Goal: Task Accomplishment & Management: Complete application form

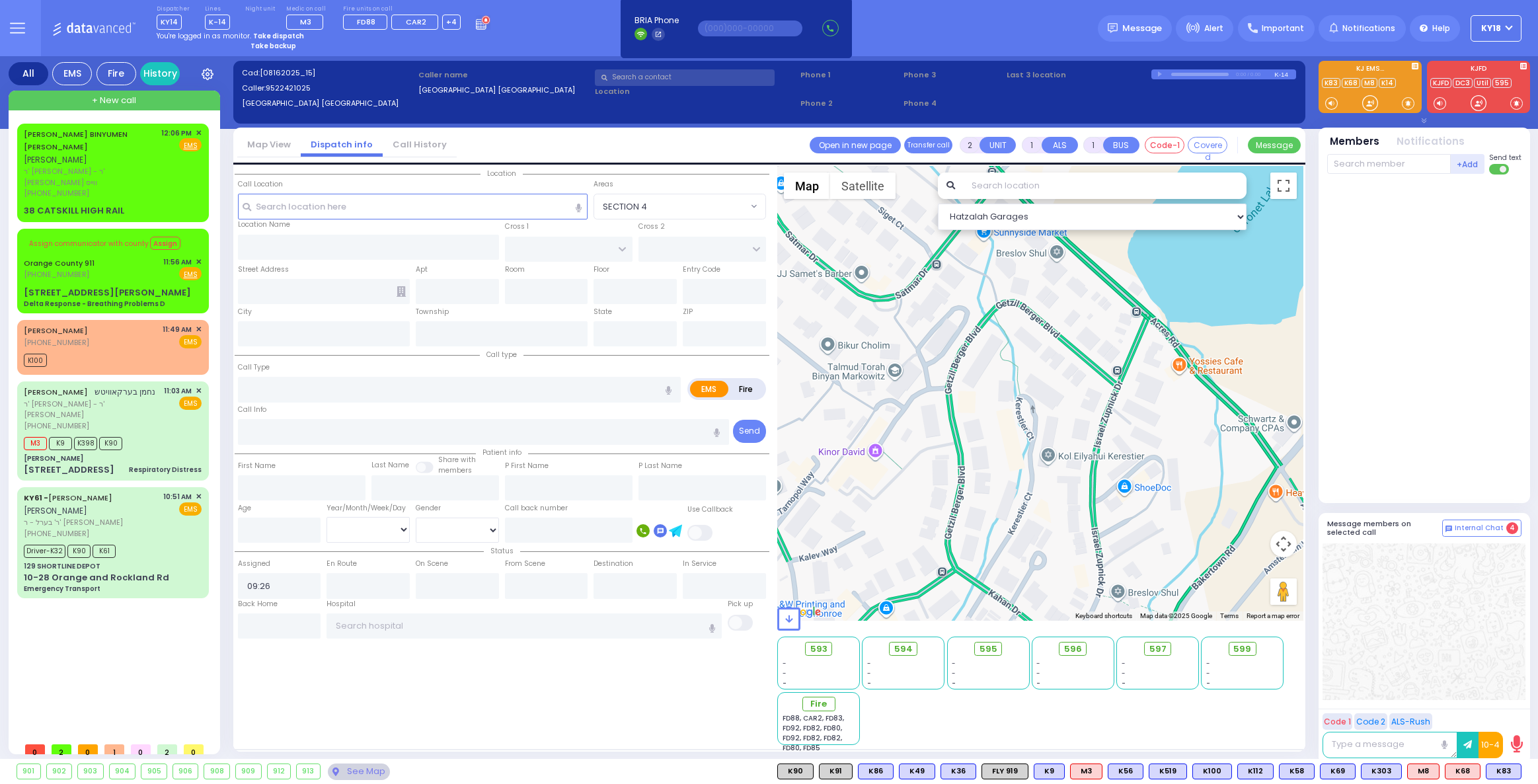
select select
click at [134, 536] on div "KY61 - [PERSON_NAME] [PERSON_NAME] ר' בערל - ר' [PERSON_NAME] [PHONE_NUMBER] 10…" at bounding box center [113, 542] width 186 height 106
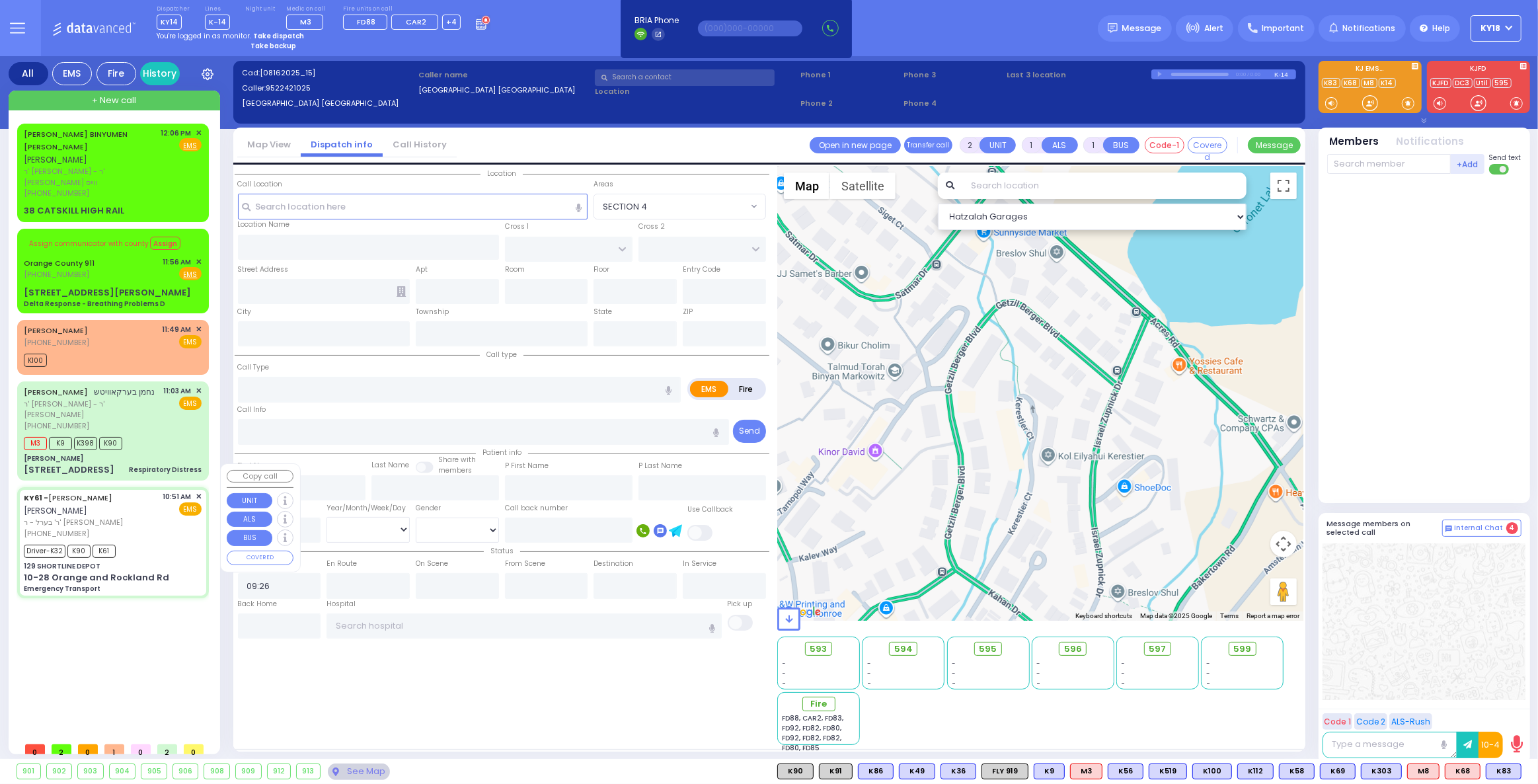
type input "6"
select select
type input "Emergency Transport"
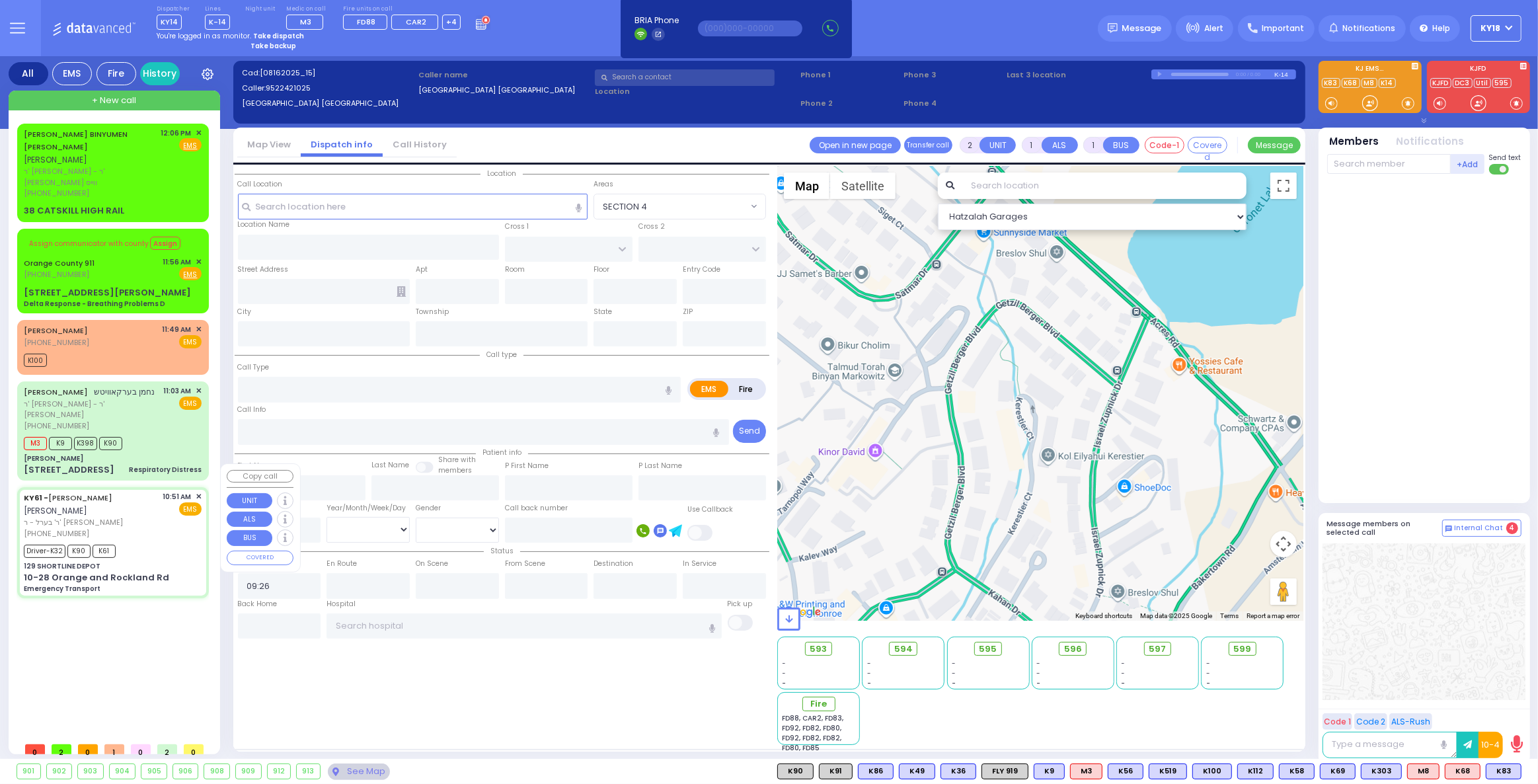
radio input "true"
type input "[PERSON_NAME]"
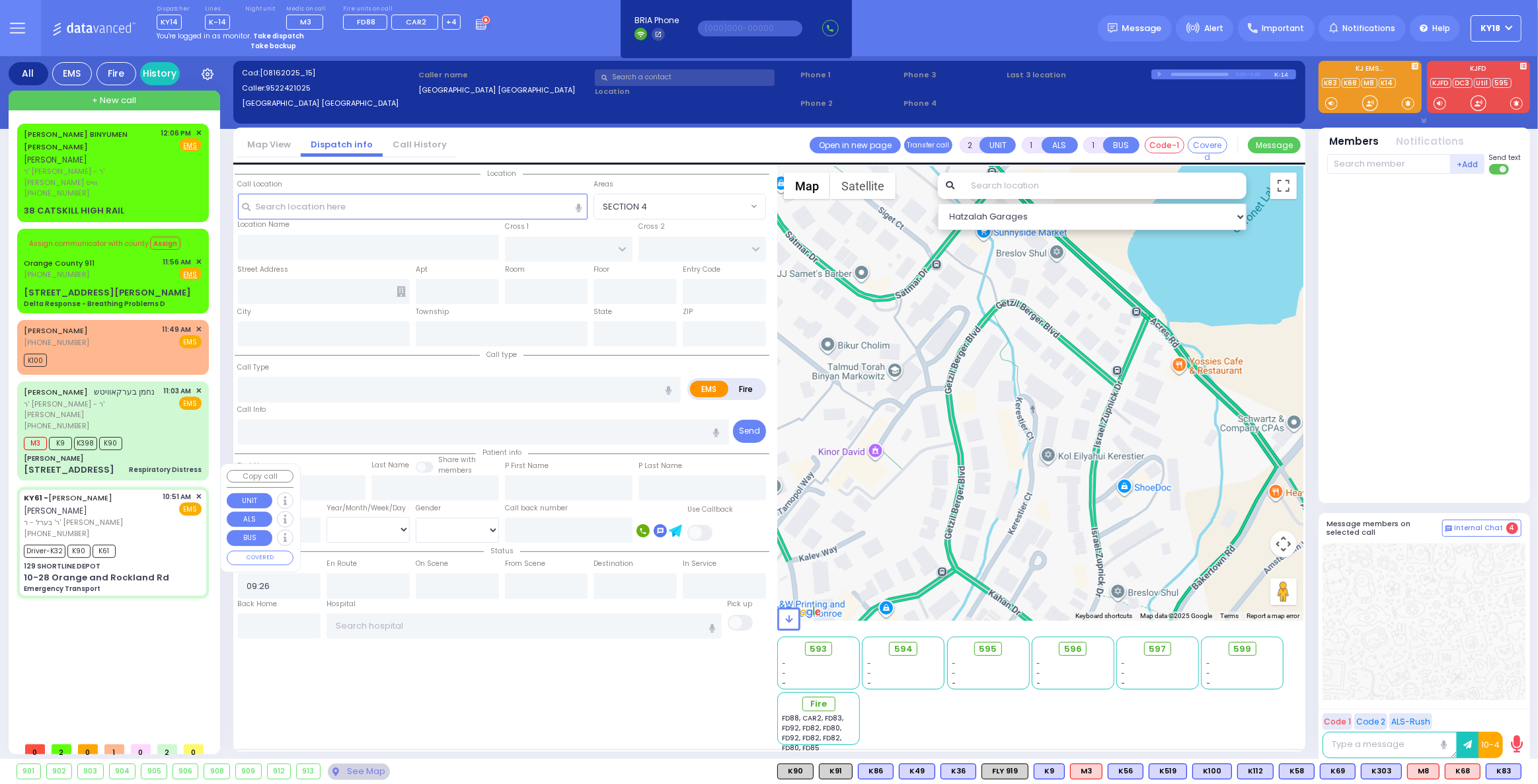
type input "10"
select select "Year"
select select "[DEMOGRAPHIC_DATA]"
type input "10:51"
type input "10:52"
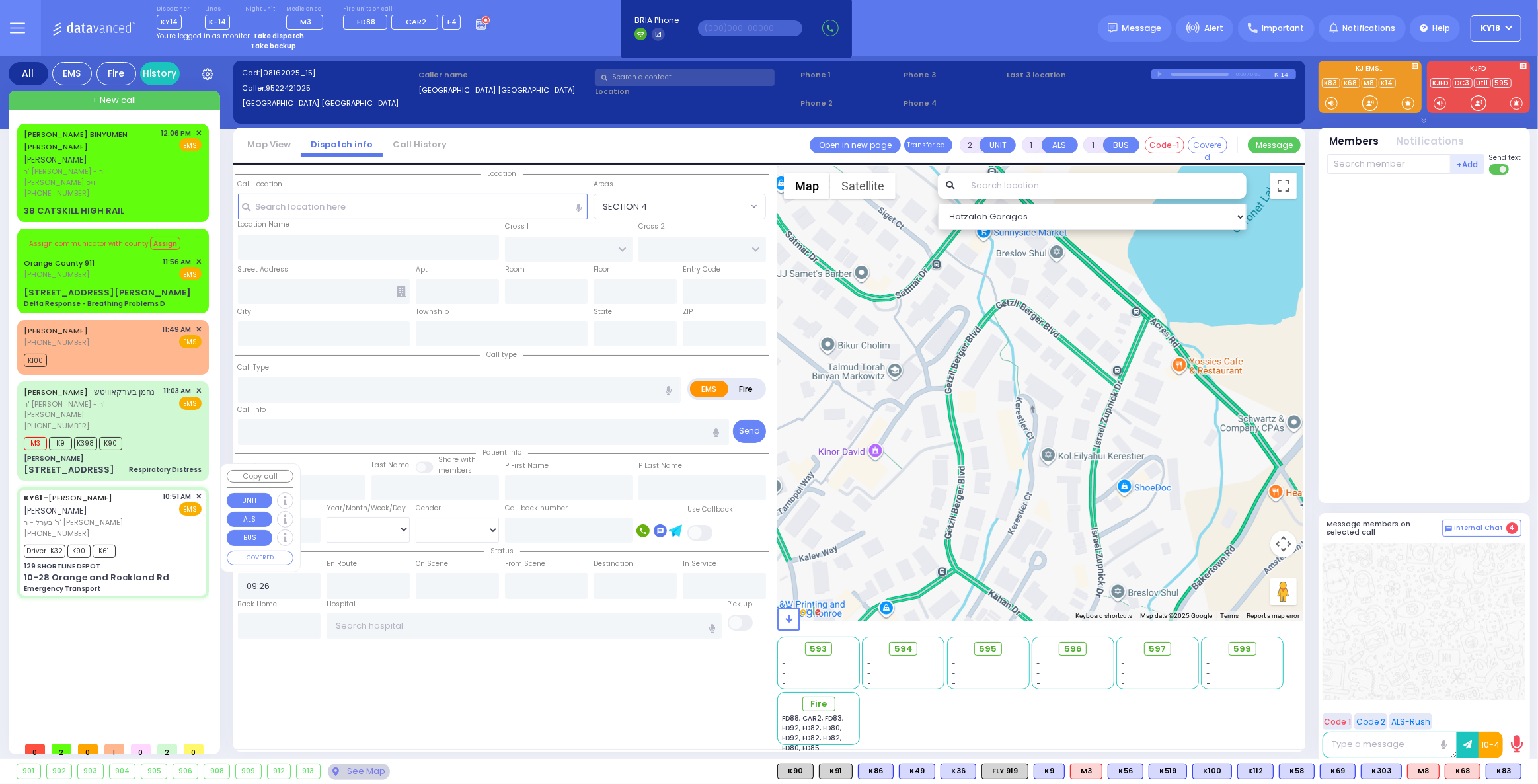
type input "11:05"
type input "11:18"
type input "[GEOGRAPHIC_DATA] [STREET_ADDRESS][US_STATE]"
select select "Hatzalah Garages"
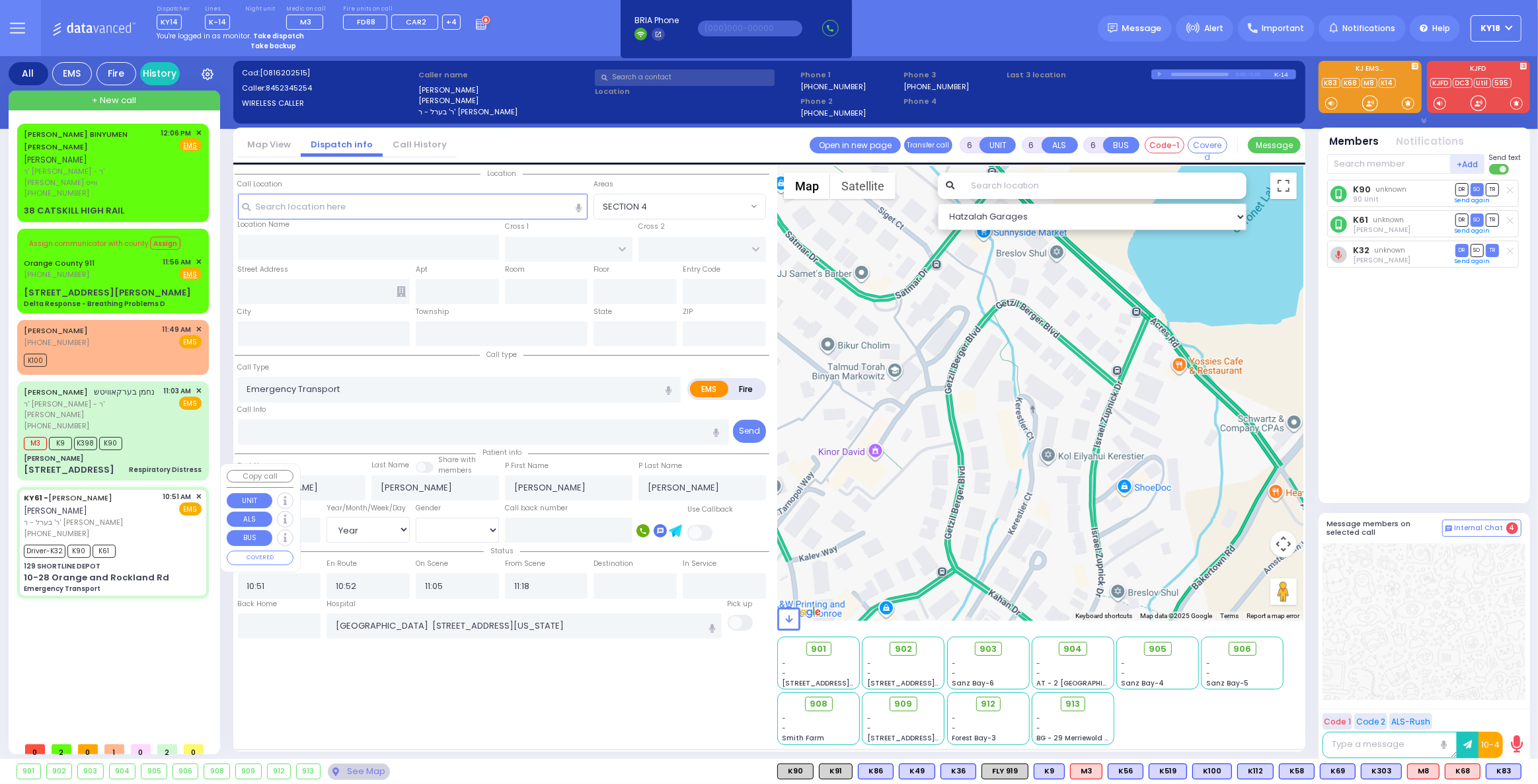
type input "129 SHORTLINE DEPOT"
type input "10-28 Orange and Rockland Rd"
type input "Monroe"
type input "[US_STATE]"
type input "10950"
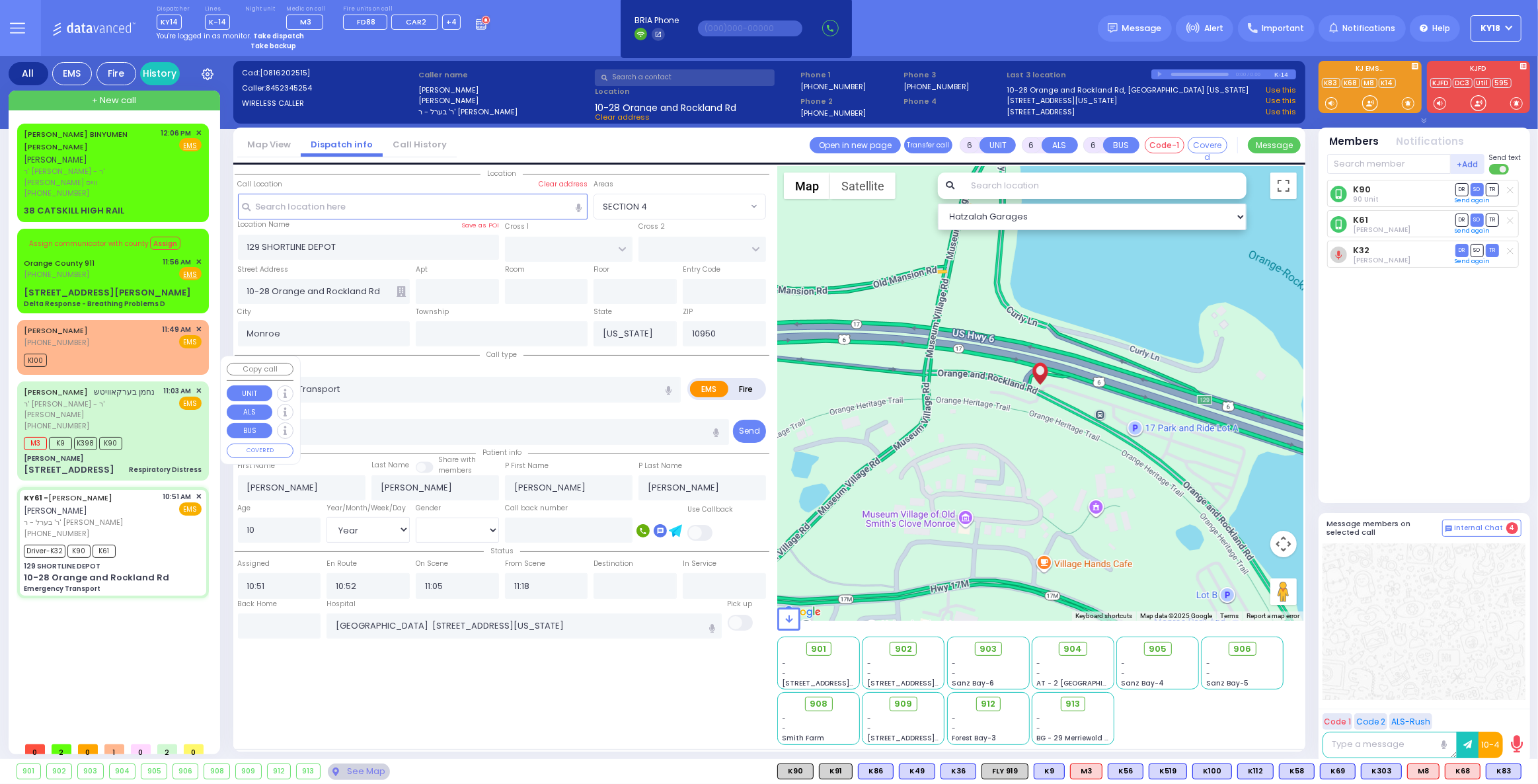
click at [157, 453] on div "[PERSON_NAME]" at bounding box center [113, 458] width 178 height 10
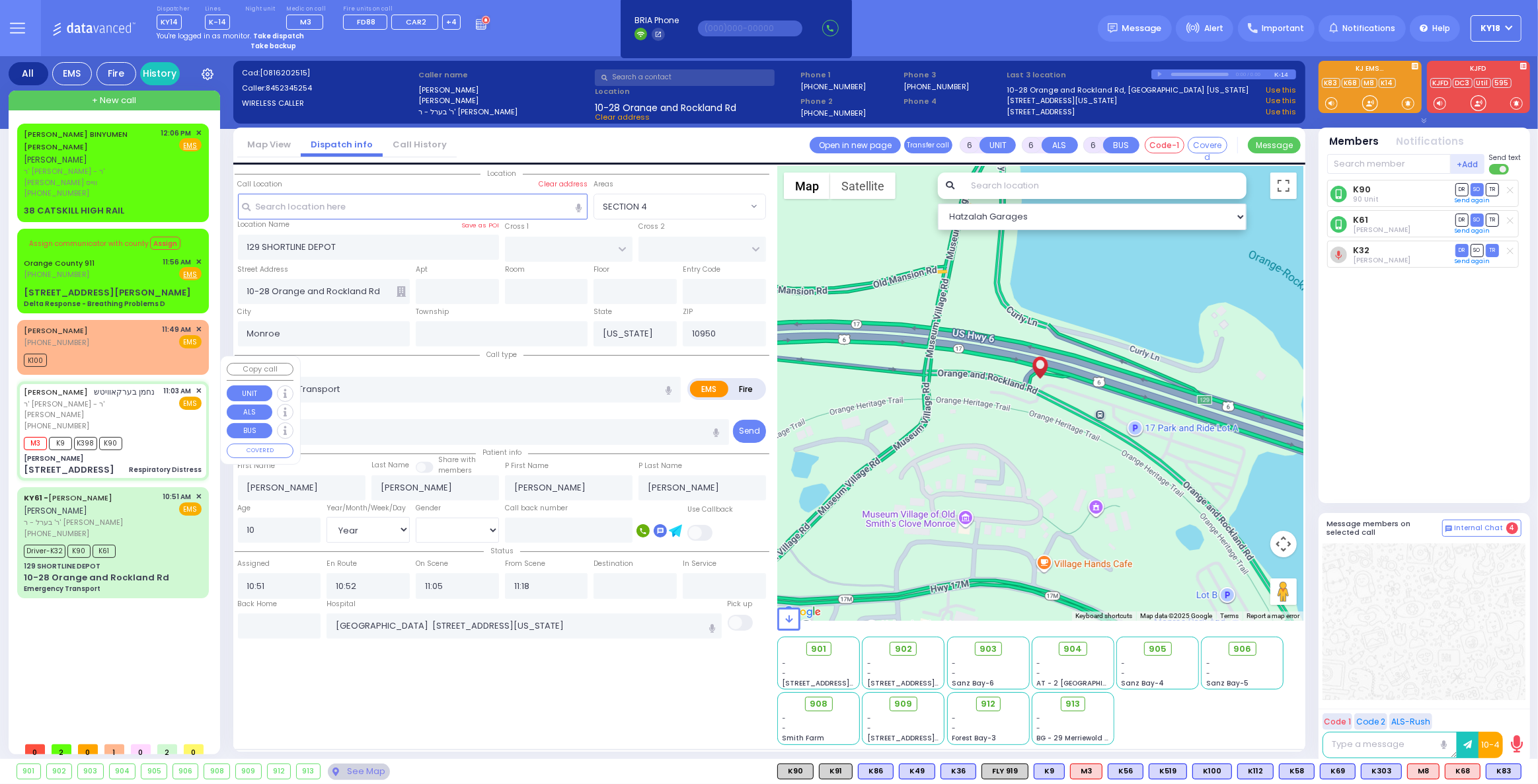
select select
type input "Respiratory Distress"
radio input "true"
type input "NACHMEN"
type input "[PERSON_NAME]"
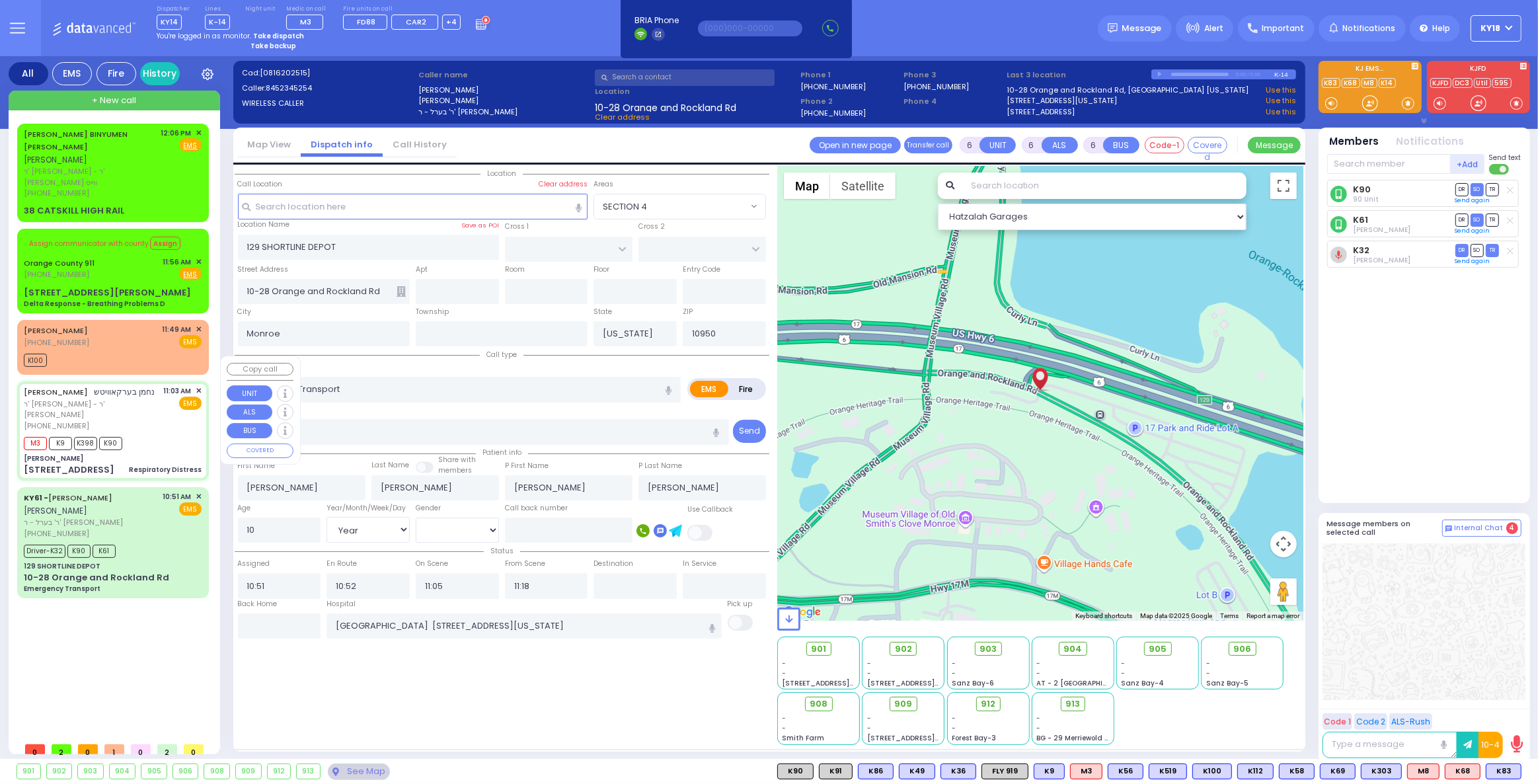
type input "[PERSON_NAME]"
type input "Berkovits"
type input "35"
select select "Year"
select select "[DEMOGRAPHIC_DATA]"
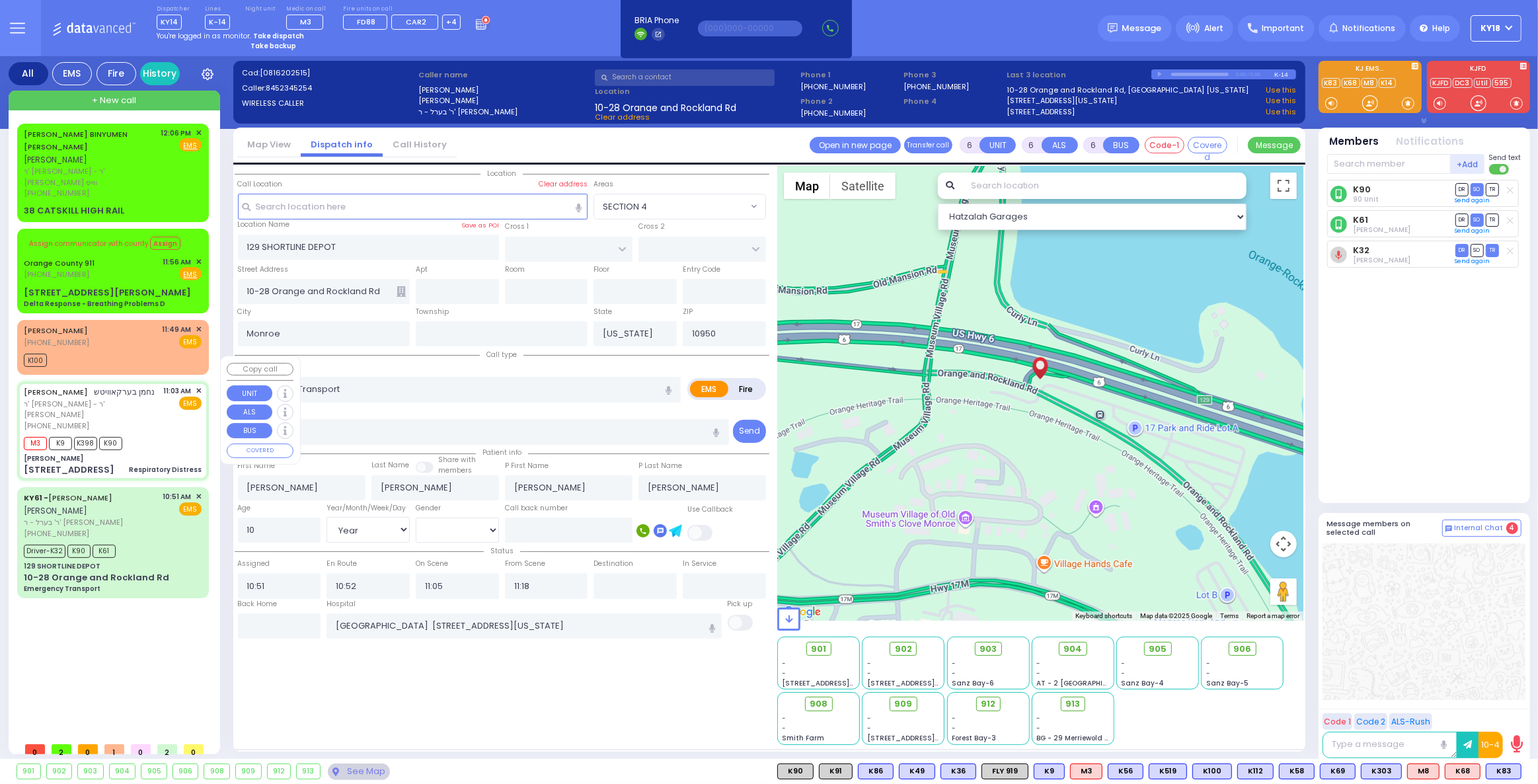
type input "11:03"
type input "11:08"
type input "11:48"
type input "[PERSON_NAME]"
type input "[GEOGRAPHIC_DATA]"
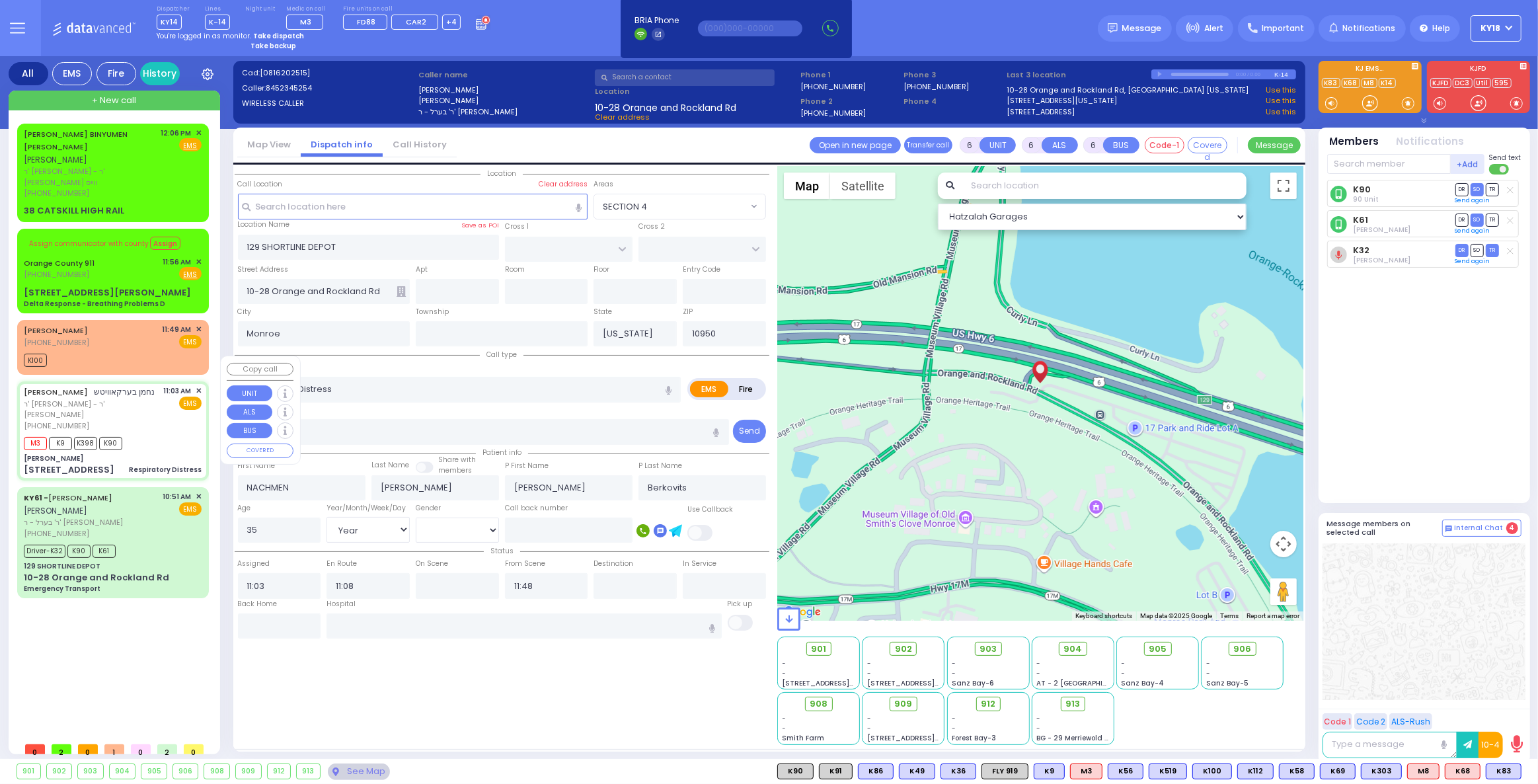
type input "[GEOGRAPHIC_DATA]"
type input "[STREET_ADDRESS]"
select select "SECTION 5"
select select "Hatzalah Garages"
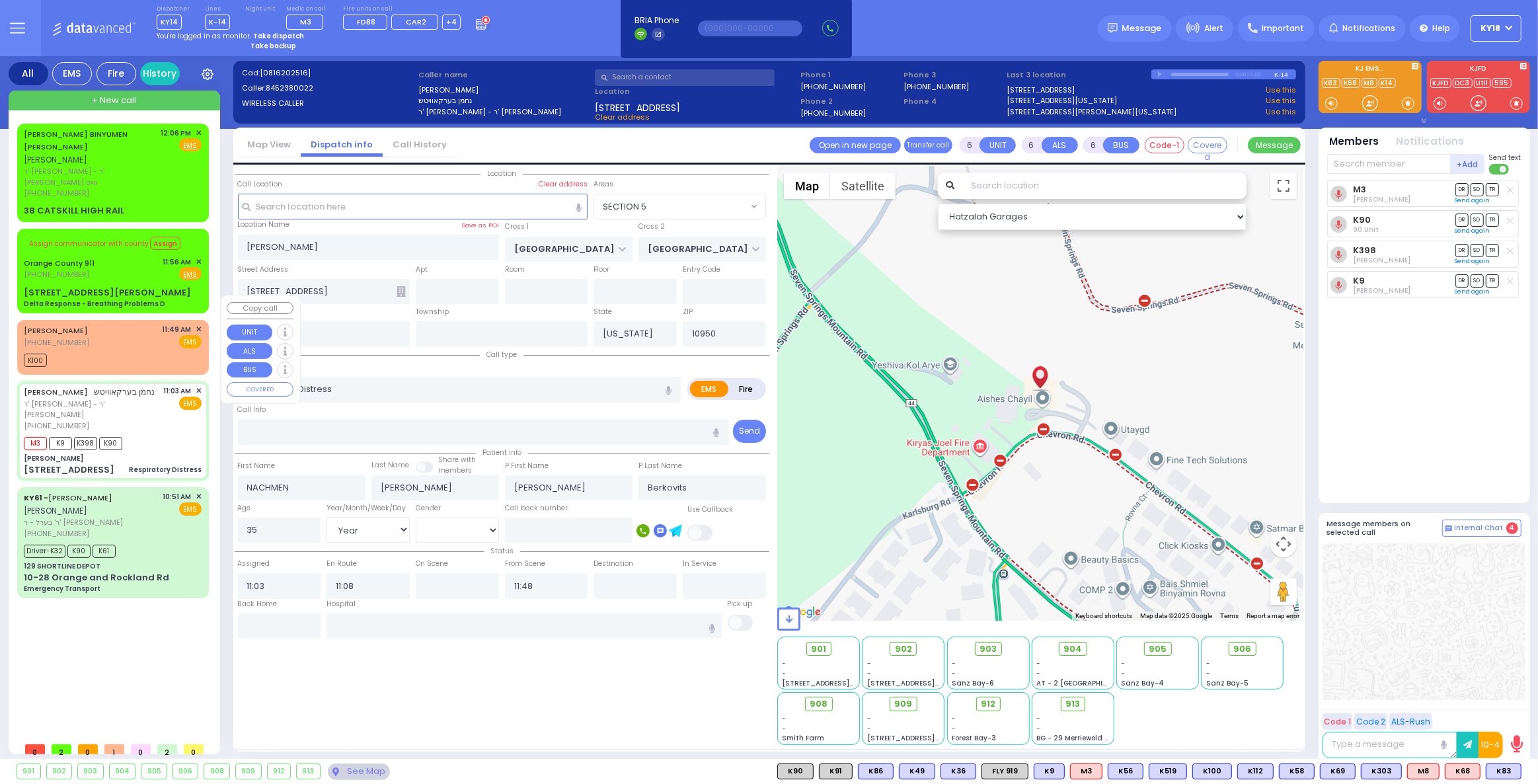
click at [140, 324] on div "[PERSON_NAME] [PHONE_NUMBER] 11:49 AM ✕ EMS" at bounding box center [113, 336] width 178 height 25
type input "2"
type input "1"
select select
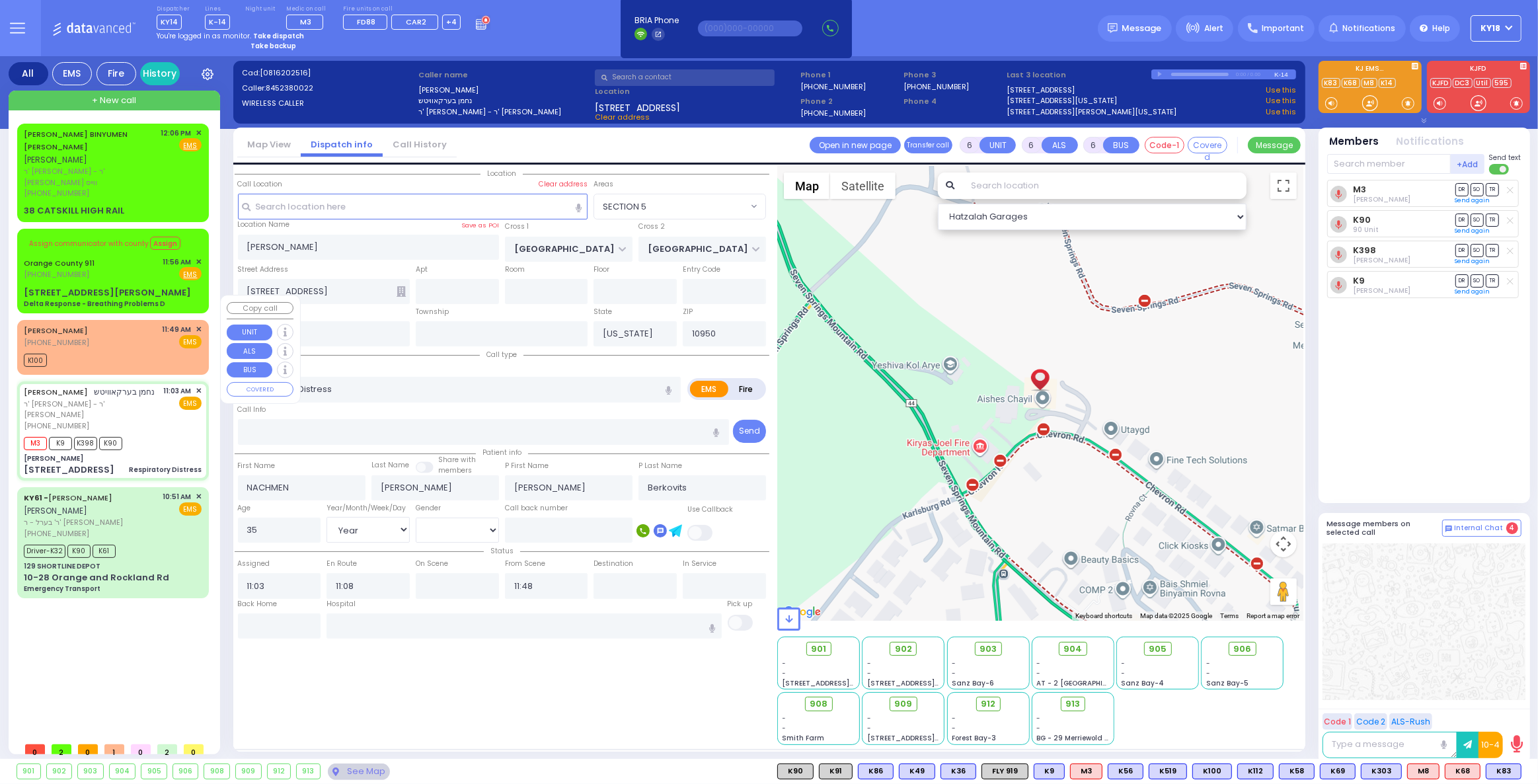
radio input "true"
select select
type input "11:49"
type input "11:51"
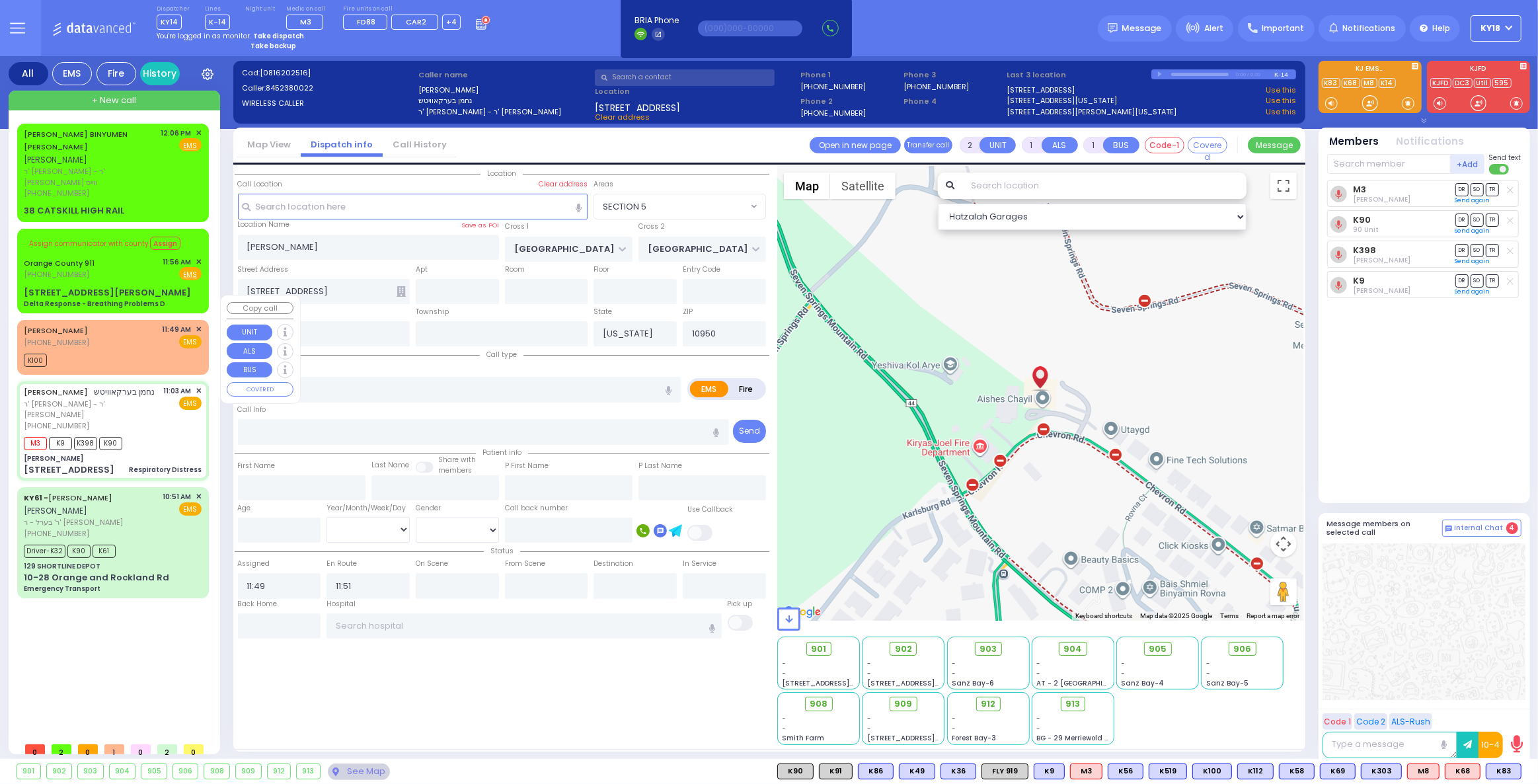
select select "Hatzalah Garages"
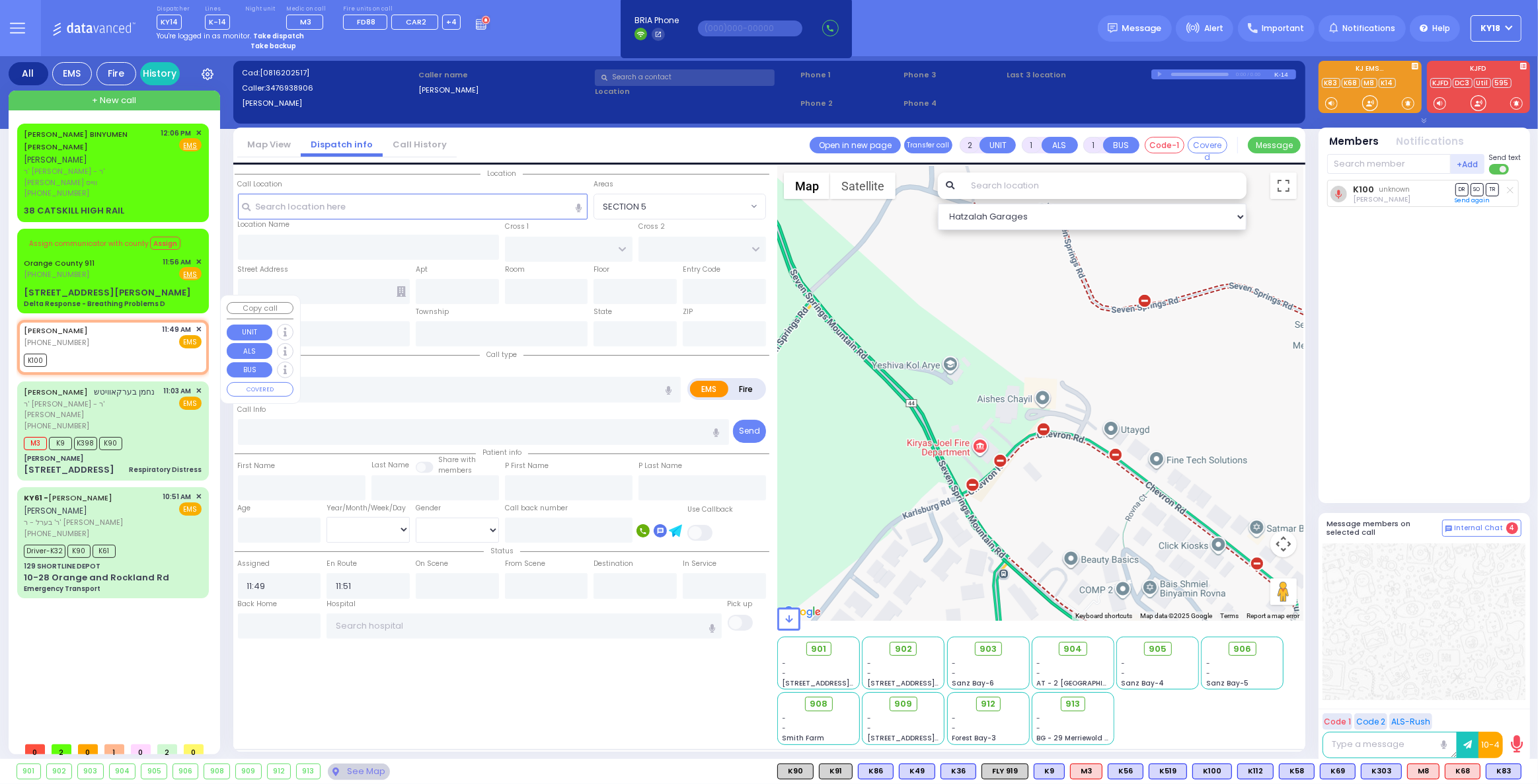
click at [201, 324] on span "✕" at bounding box center [199, 329] width 6 height 11
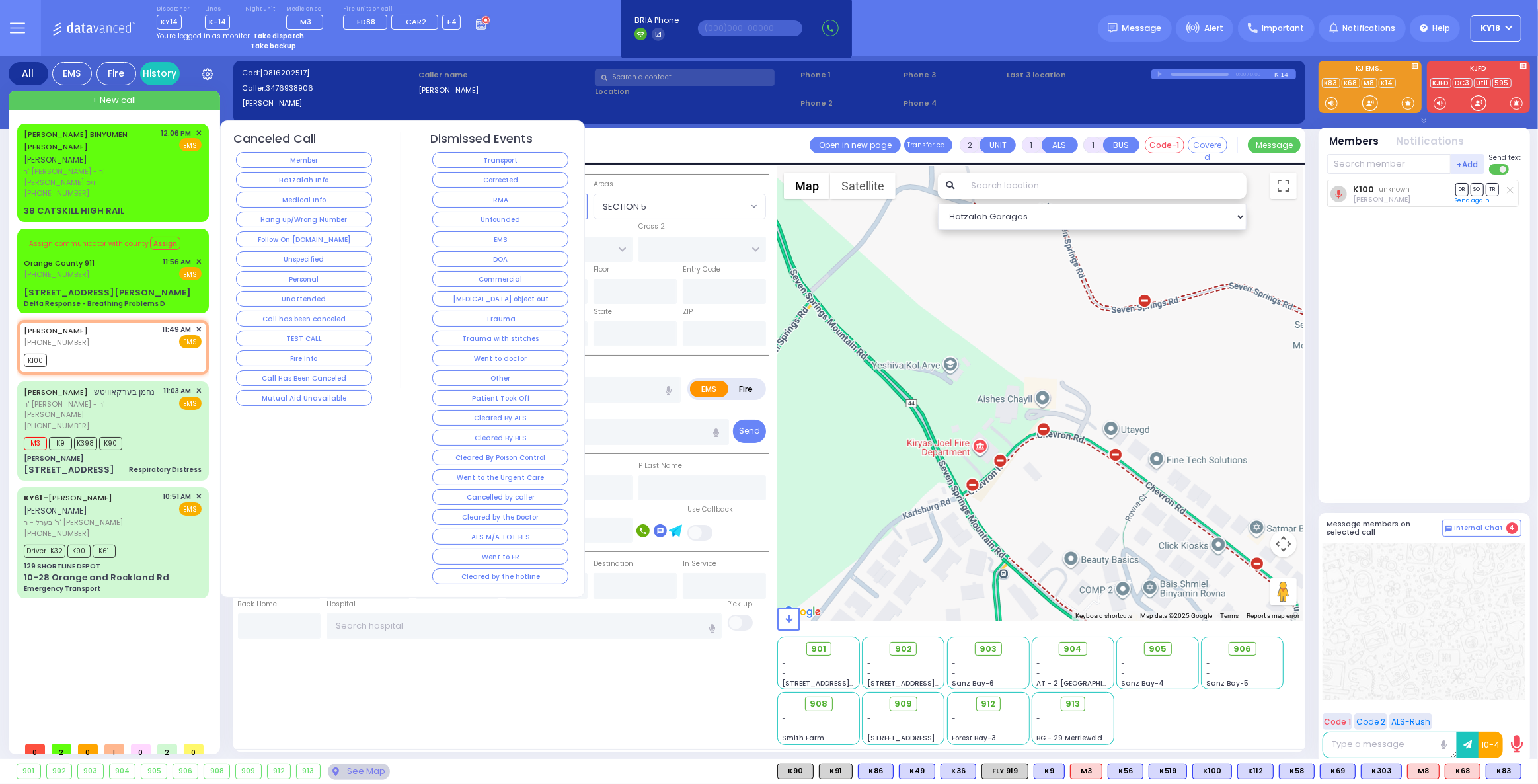
click at [466, 177] on button "Corrected" at bounding box center [500, 180] width 136 height 16
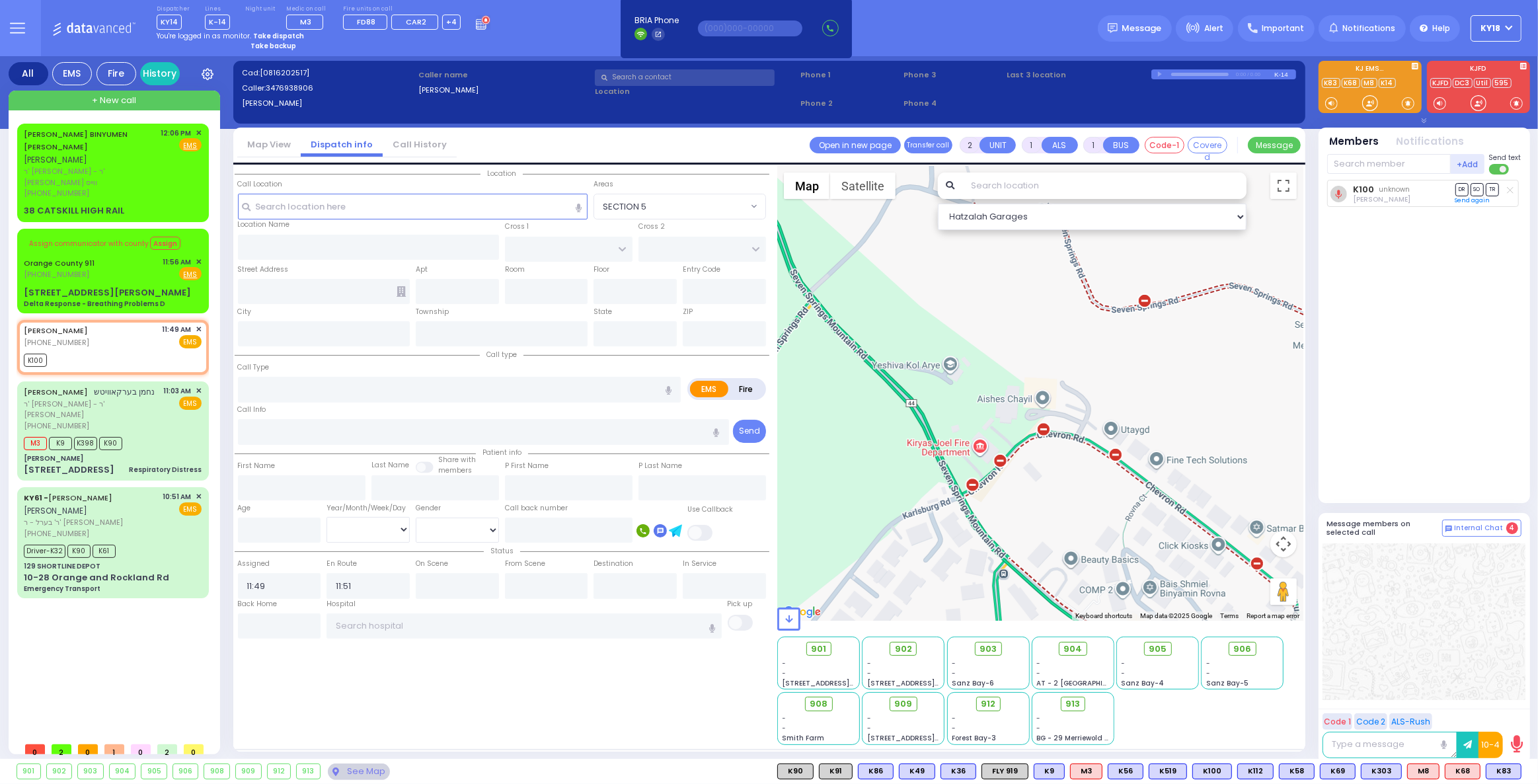
click at [254, 33] on strong "Take dispatch" at bounding box center [279, 36] width 51 height 10
select select "4"
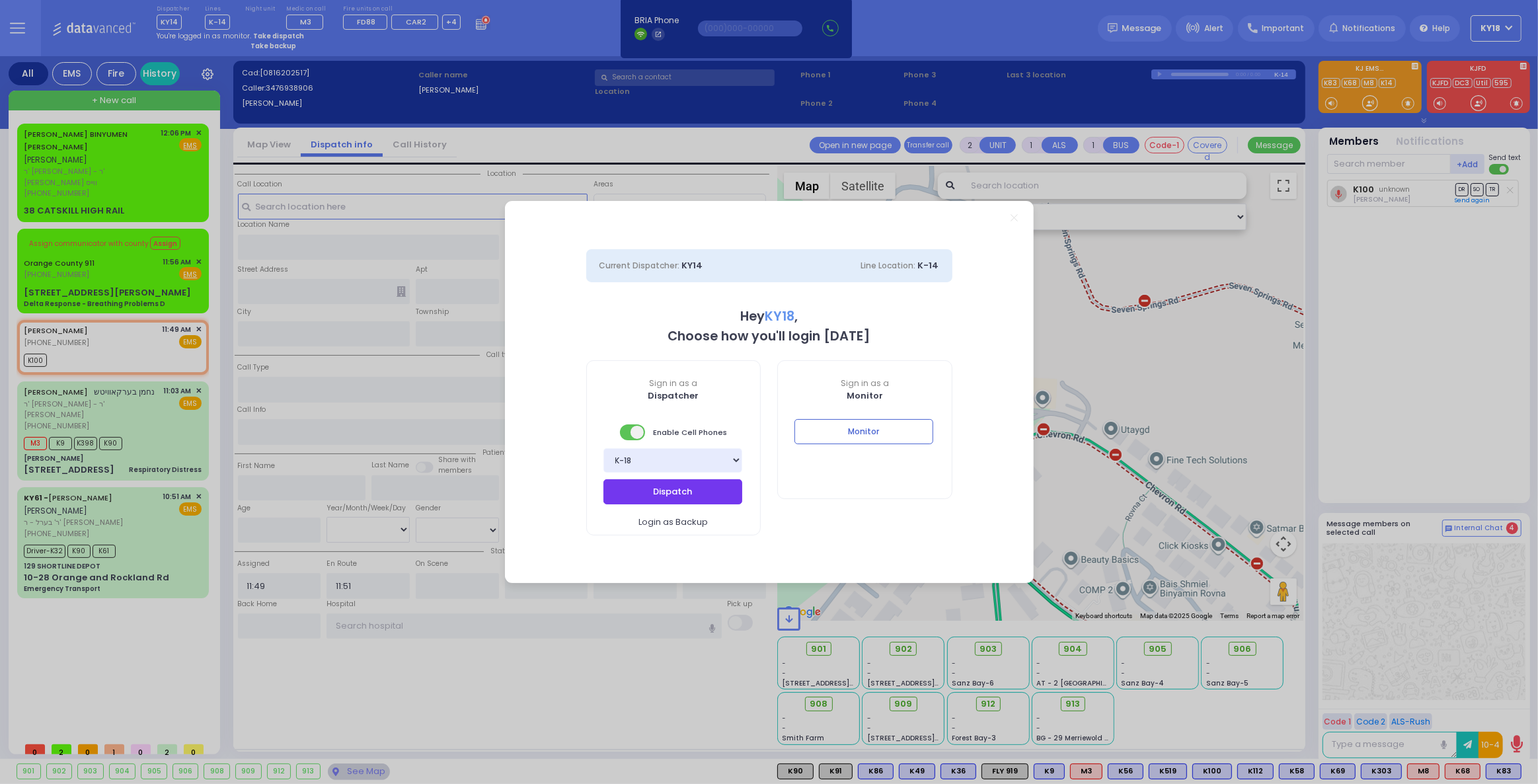
click at [654, 497] on button "Dispatch" at bounding box center [673, 492] width 139 height 25
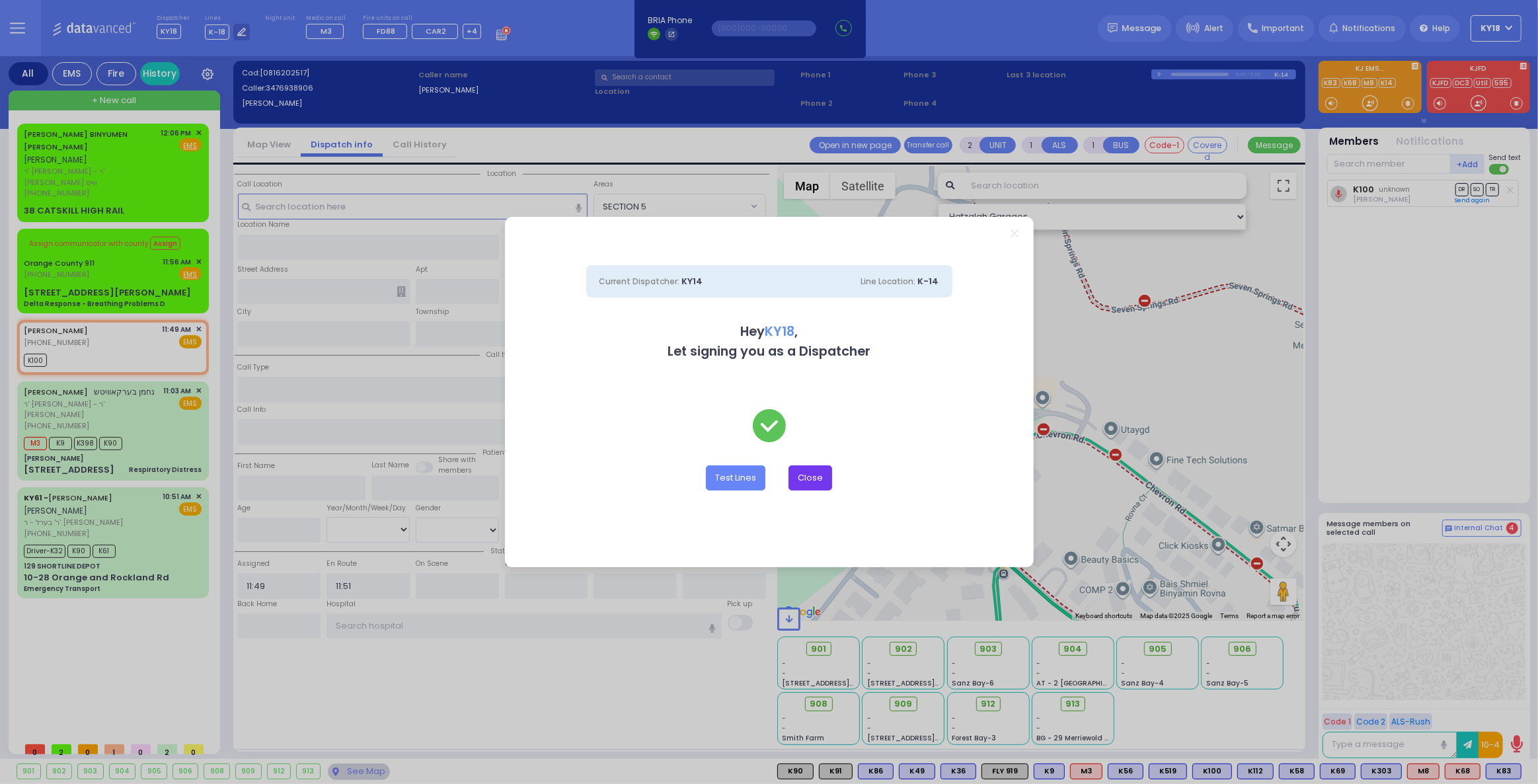
click at [819, 481] on button "Close" at bounding box center [810, 478] width 44 height 25
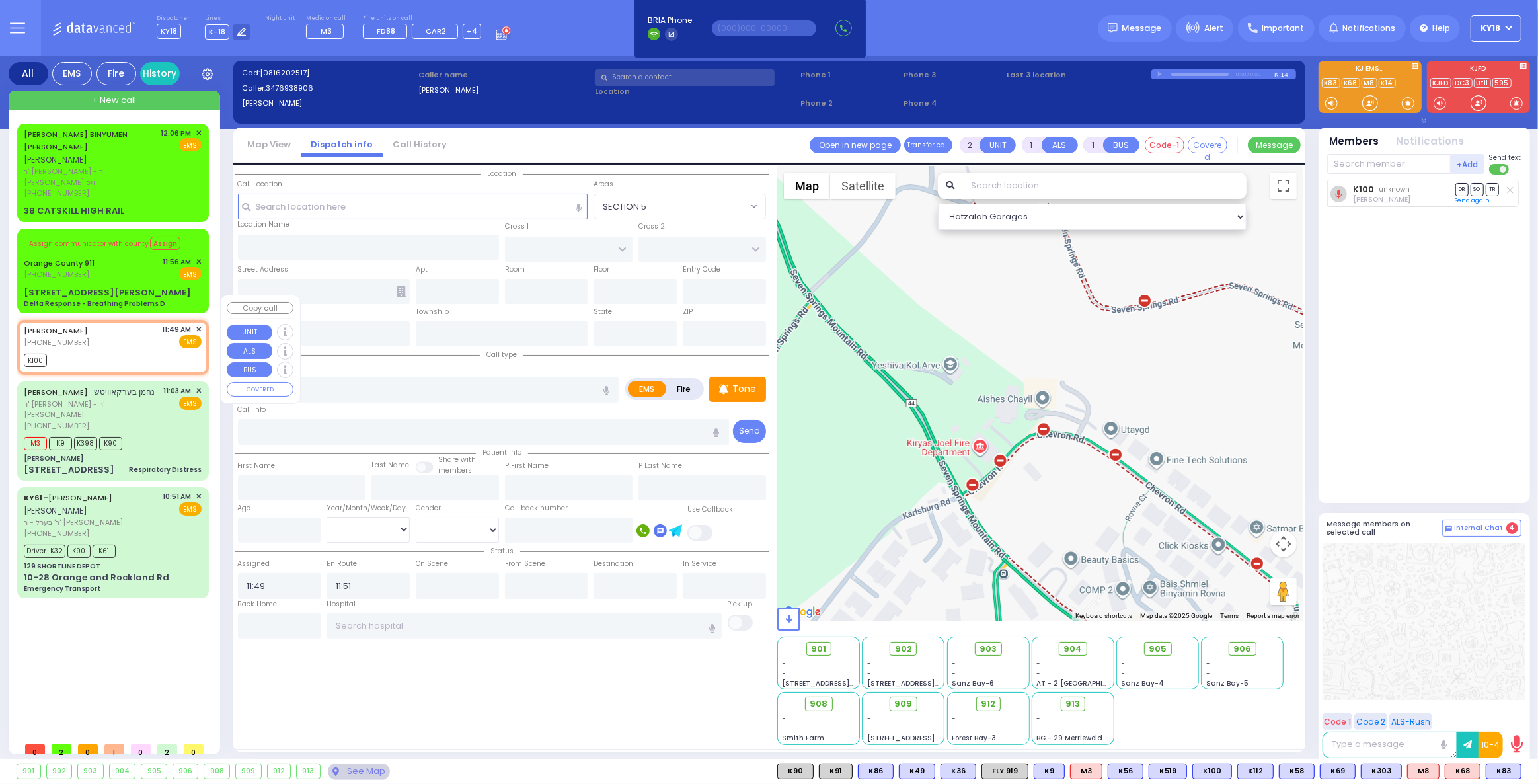
drag, startPoint x: 148, startPoint y: 325, endPoint x: 155, endPoint y: 324, distance: 7.1
click at [154, 351] on div "K100" at bounding box center [113, 359] width 178 height 17
select select
radio input "true"
select select
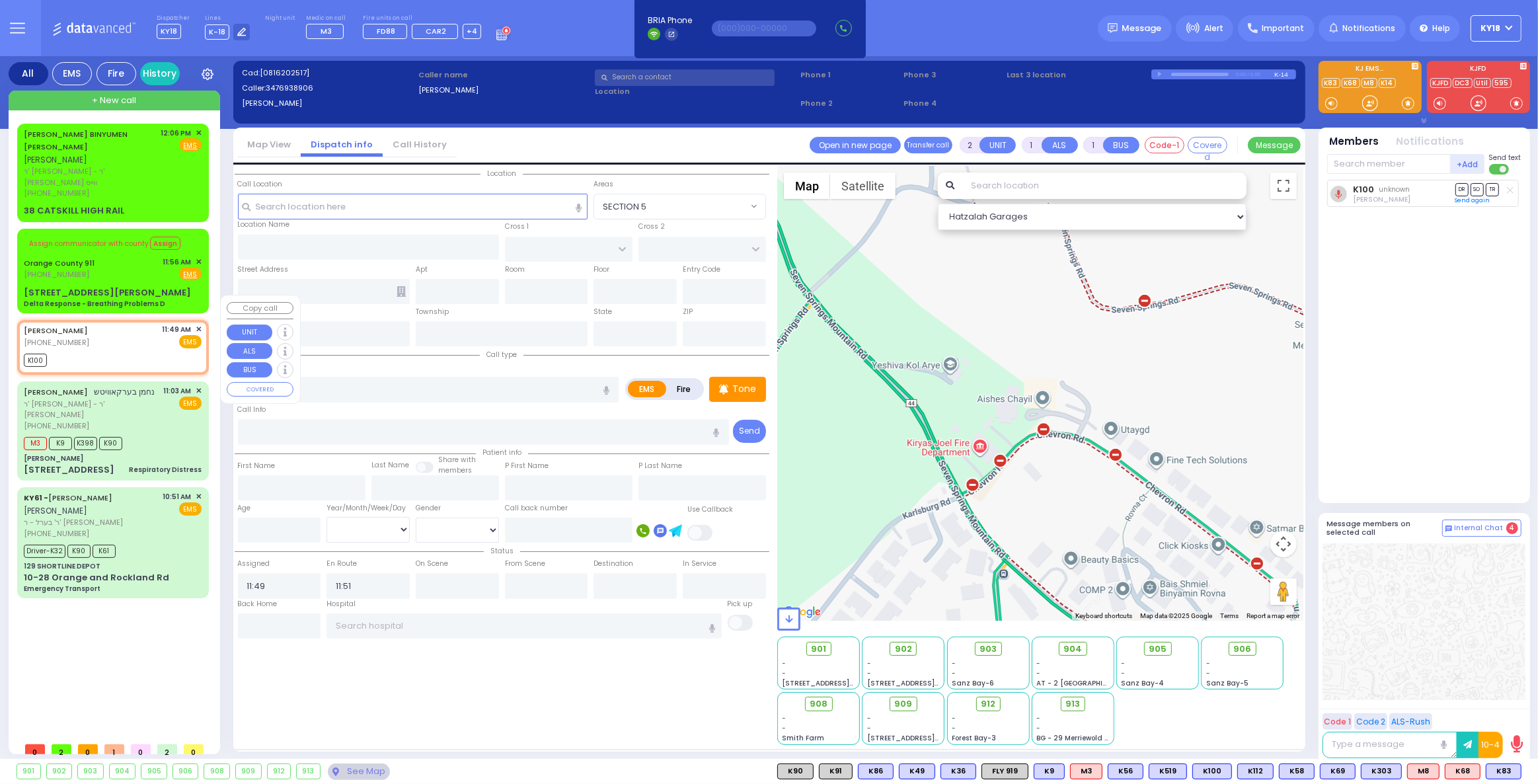
select select "Hatzalah Garages"
click at [120, 324] on div "[PERSON_NAME] [PHONE_NUMBER] 11:49 AM ✕ EMS" at bounding box center [113, 336] width 178 height 25
select select
radio input "true"
select select
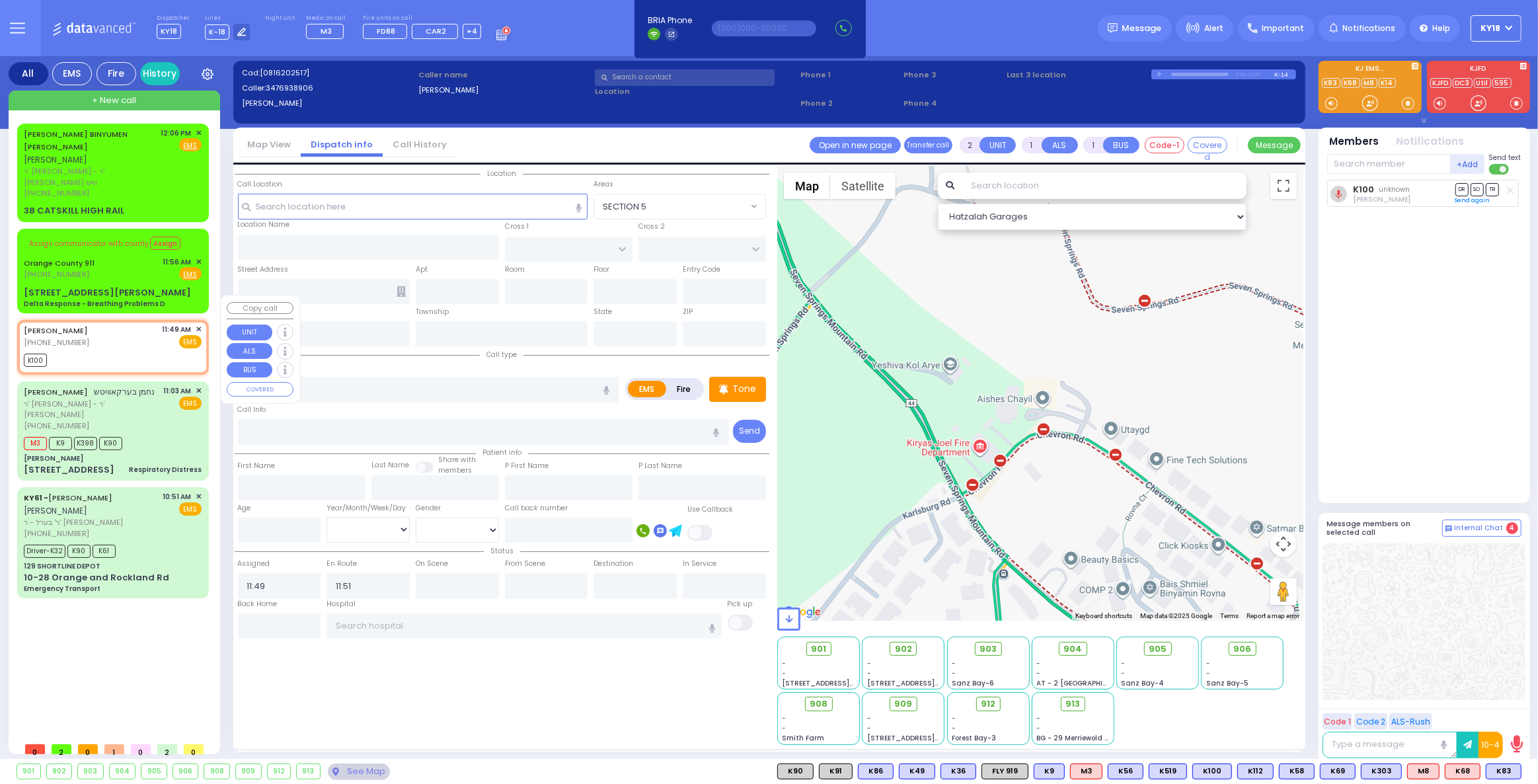
select select "Hatzalah Garages"
click at [345, 391] on input "text" at bounding box center [429, 389] width 381 height 25
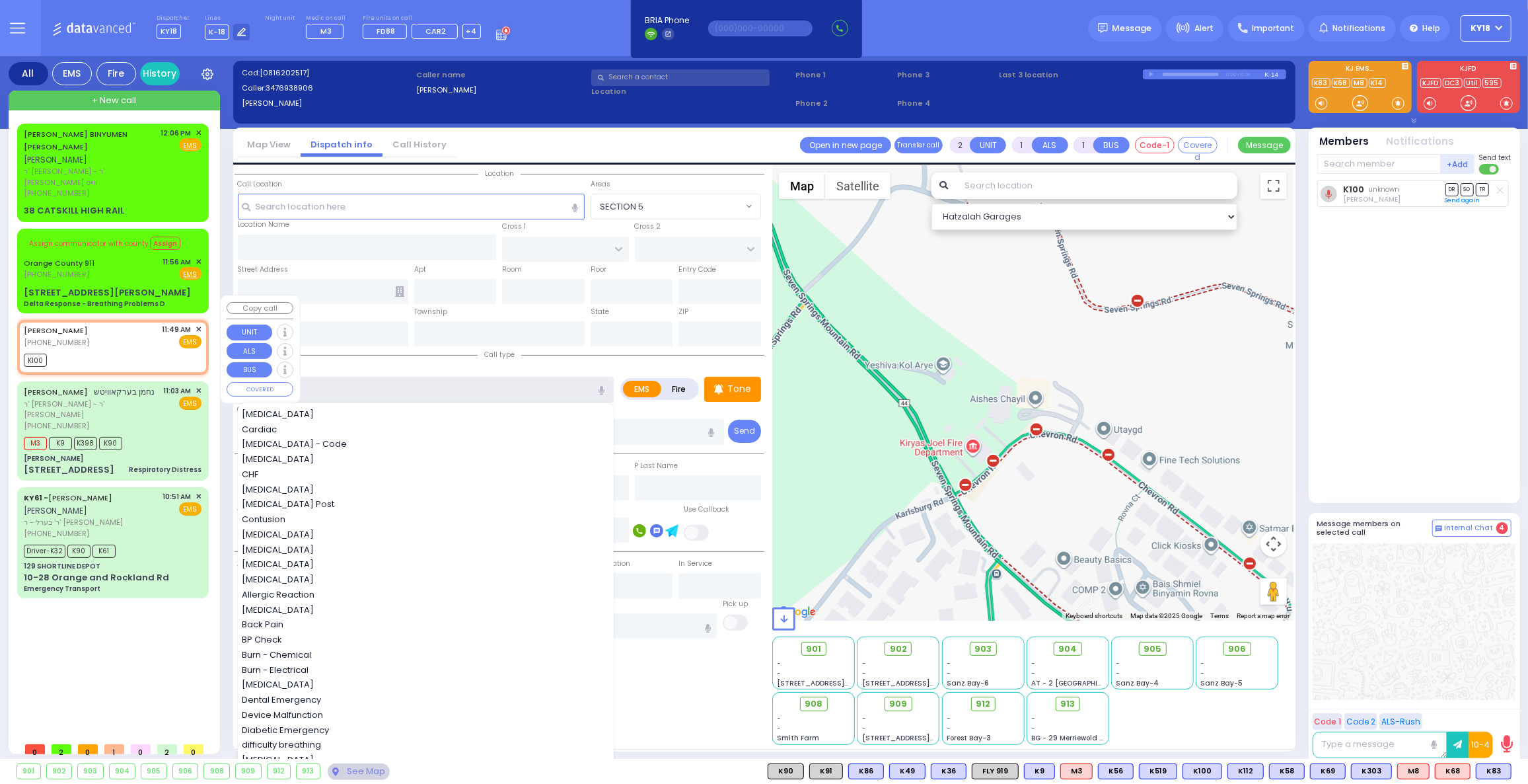
type input "c"
click at [98, 324] on div "[PERSON_NAME] [PHONE_NUMBER] 11:49 AM ✕ EMS" at bounding box center [113, 336] width 177 height 25
select select
radio input "true"
select select
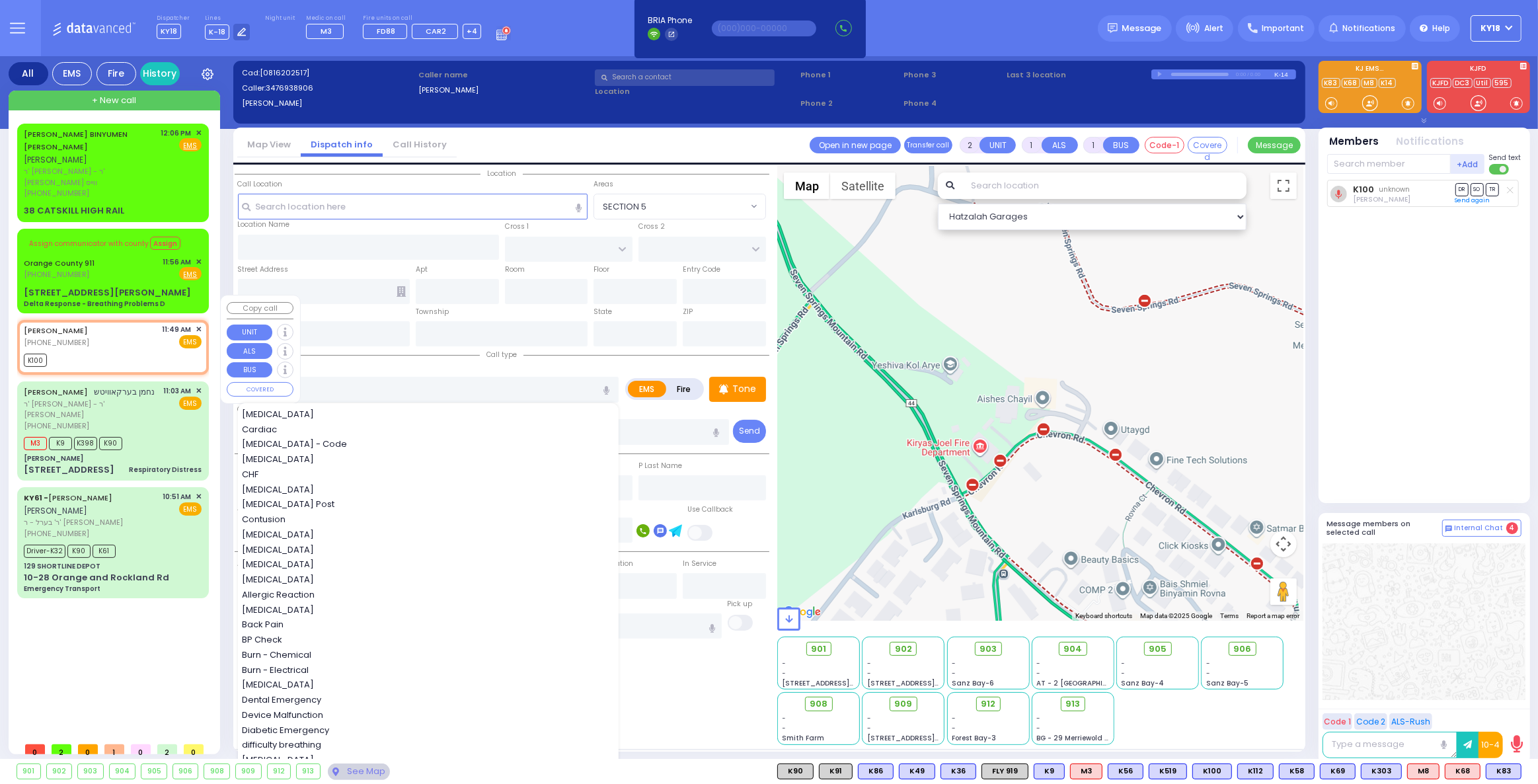
select select "Hatzalah Garages"
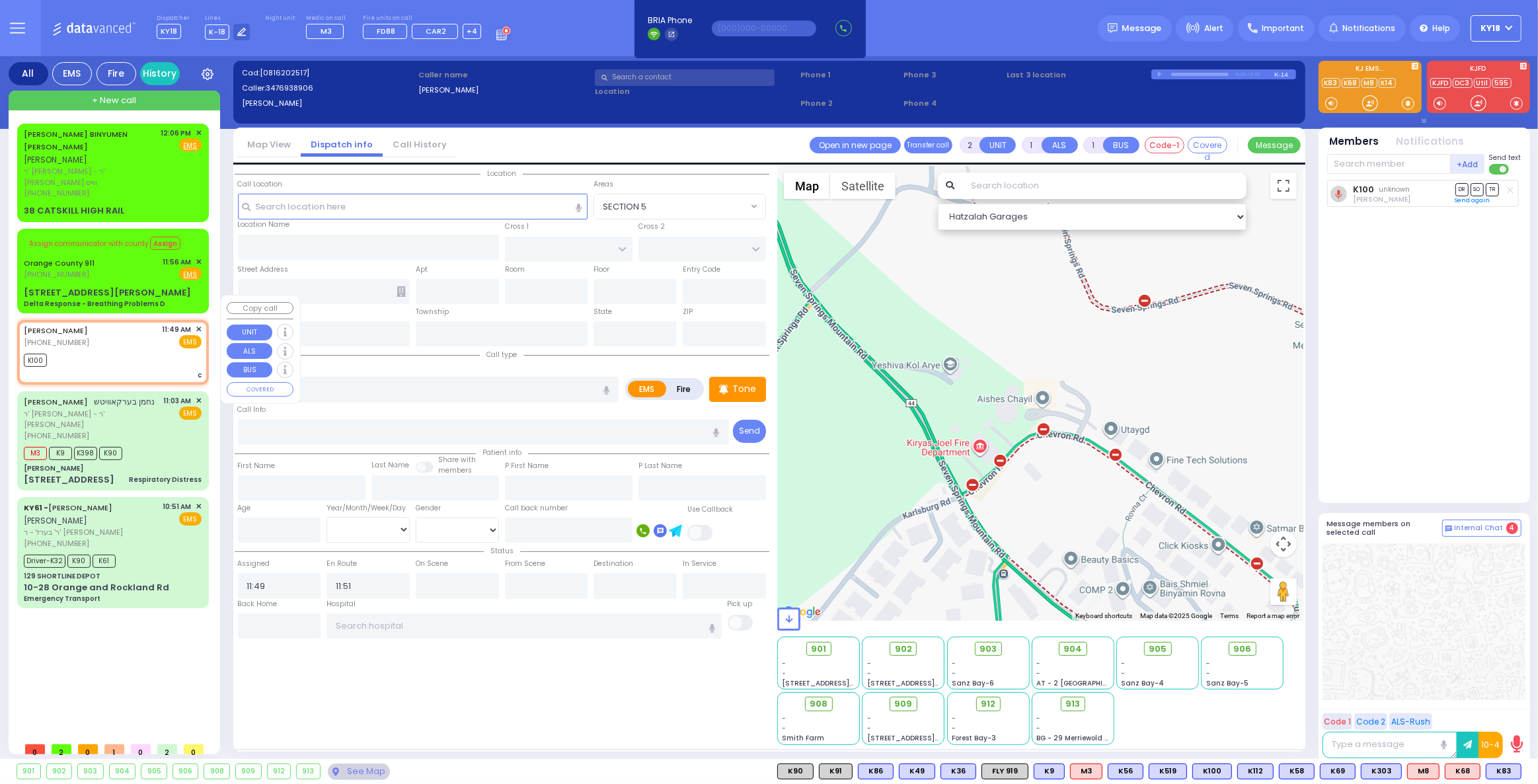
select select
radio input "true"
select select
select select "Hatzalah Garages"
click at [199, 324] on span "✕" at bounding box center [199, 329] width 6 height 11
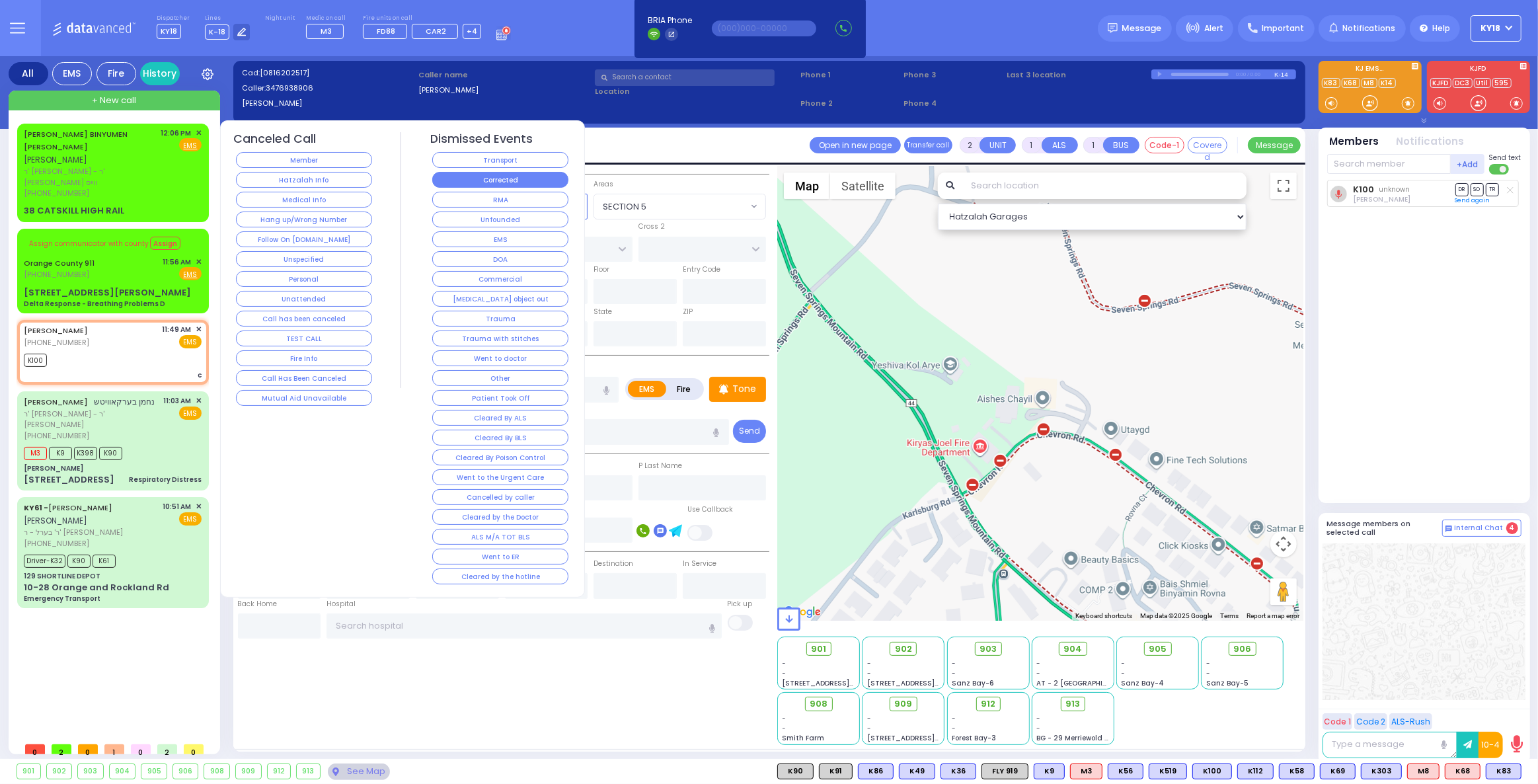
click at [535, 184] on button "Corrected" at bounding box center [500, 180] width 136 height 16
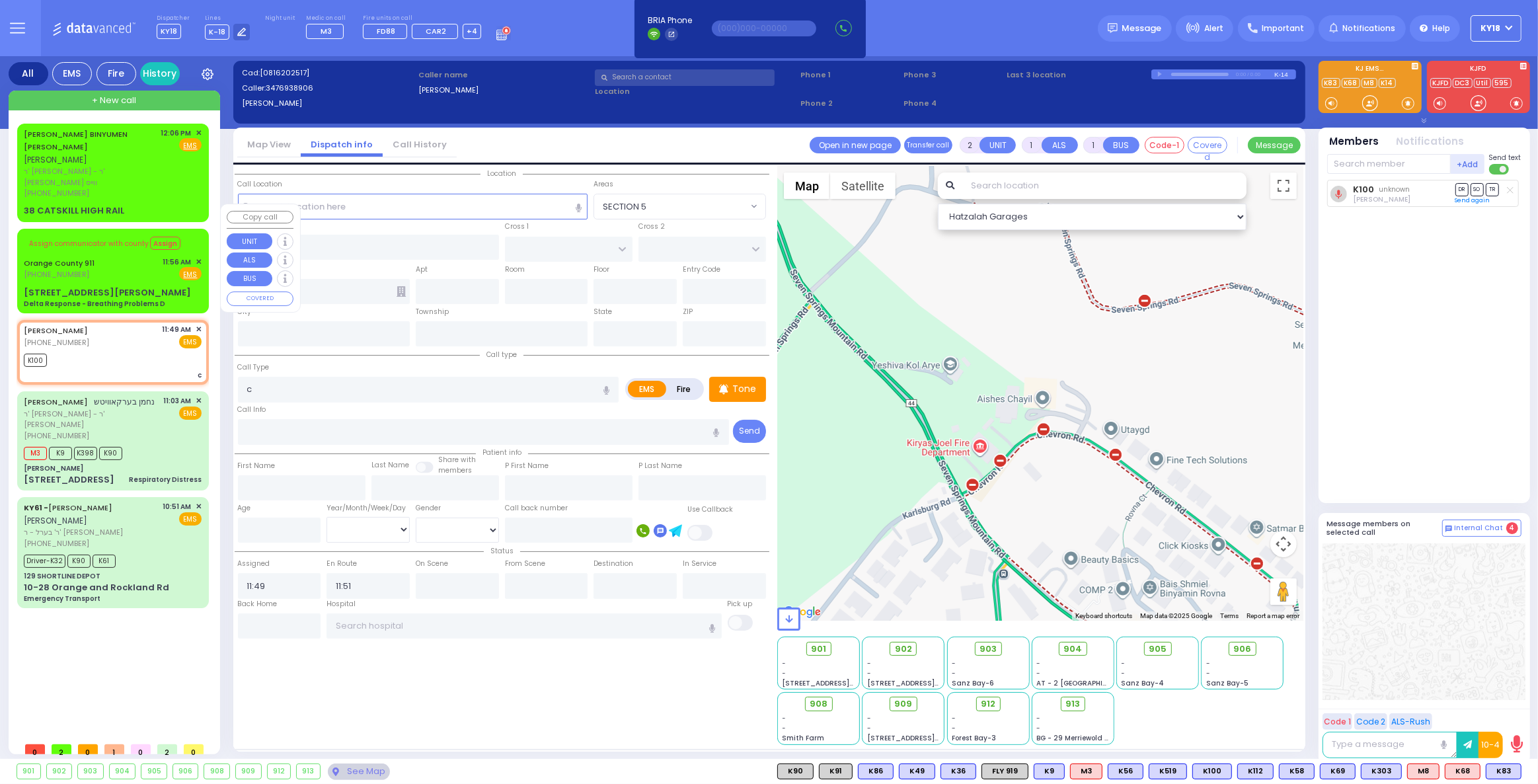
select select
radio input "true"
select select
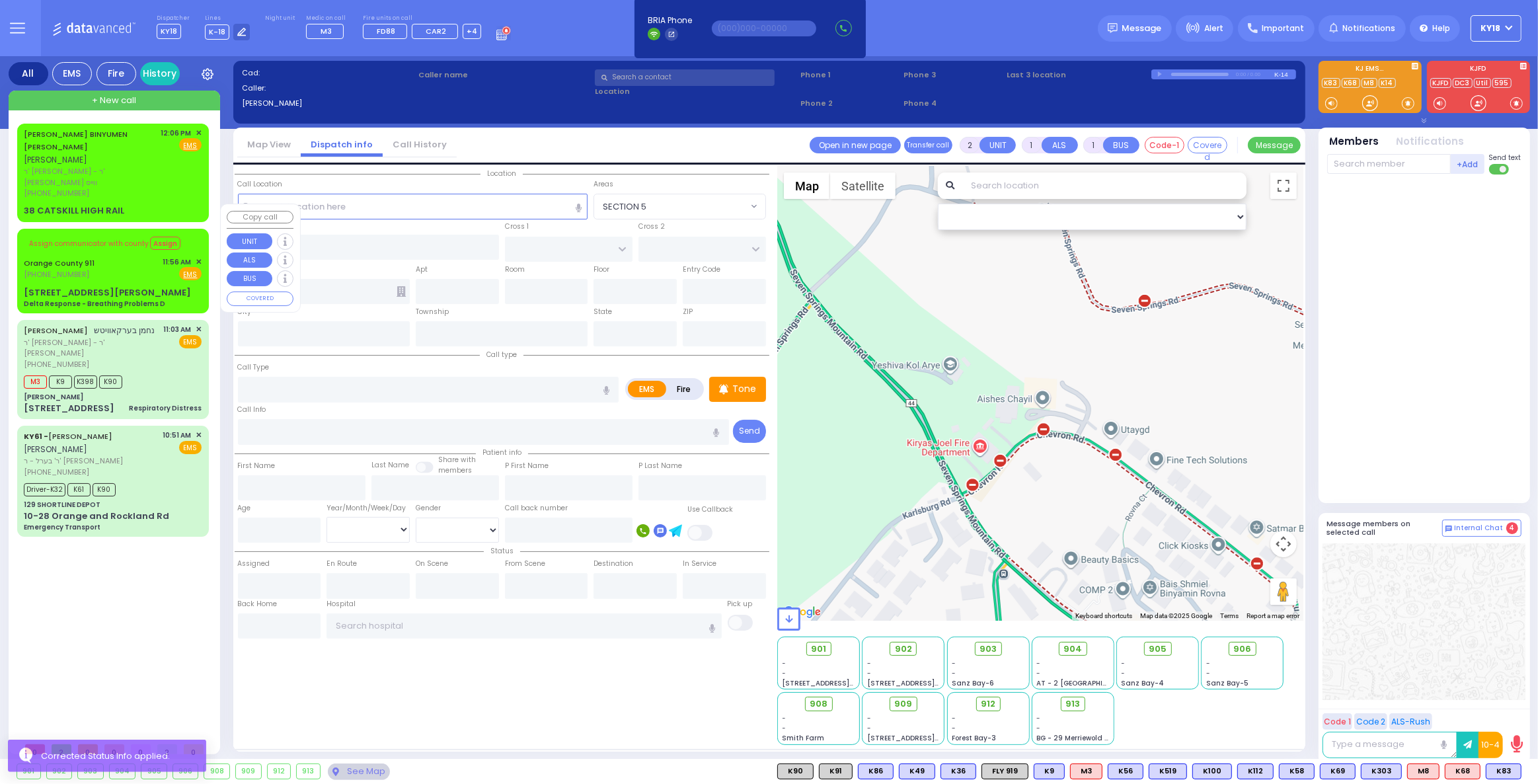
click at [96, 257] on div "Orange County 911 [PHONE_NUMBER] 11:56 AM ✕ Fire EMS" at bounding box center [113, 269] width 178 height 25
type input "6"
select select
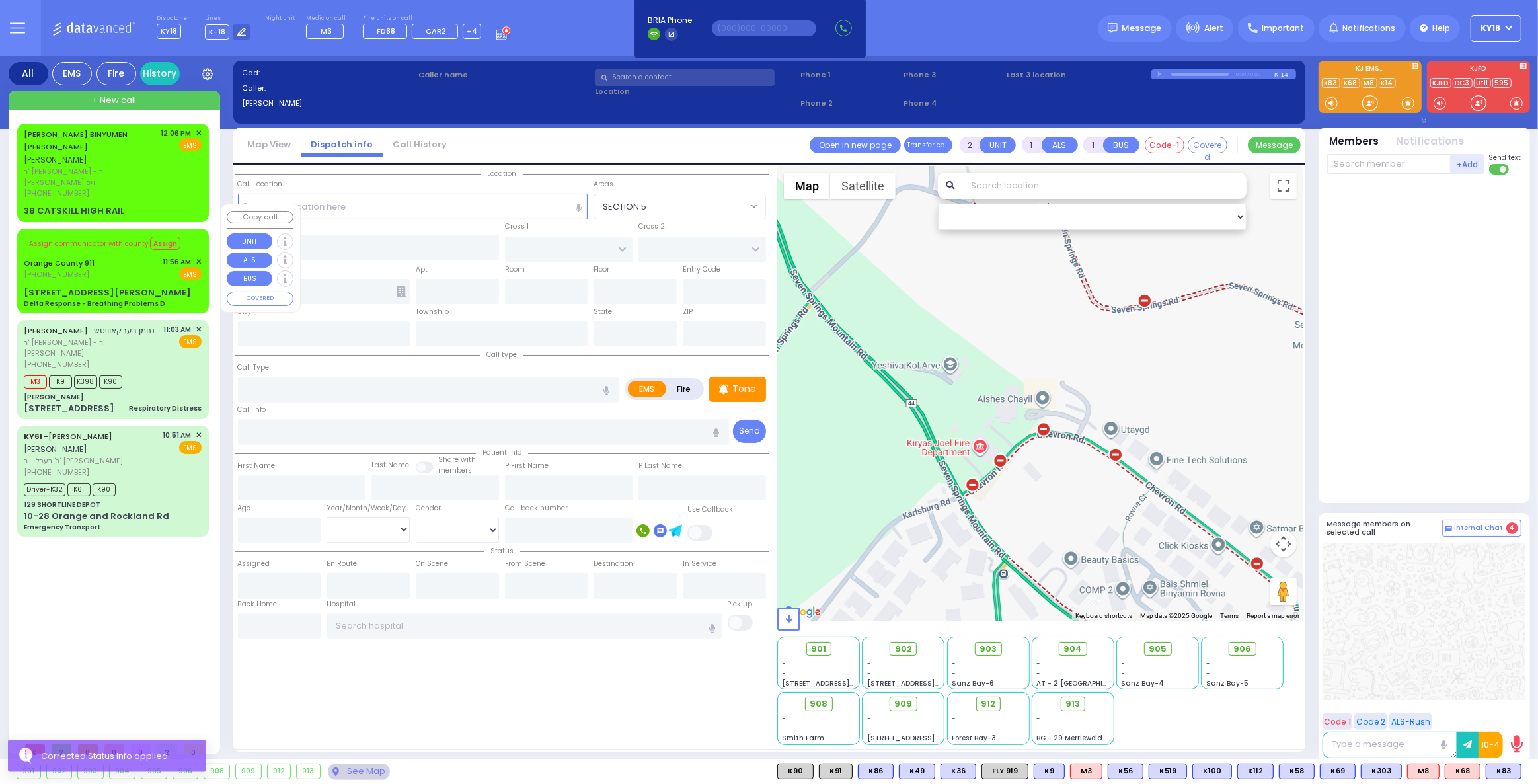
type input "Delta Response - Breathing Problems D"
radio input "true"
type input "Nature: : Delta Response - Breathing Problems D Address: : [STREET_ADDRESS][GEO…"
select select
select select "Hatzalah Garages"
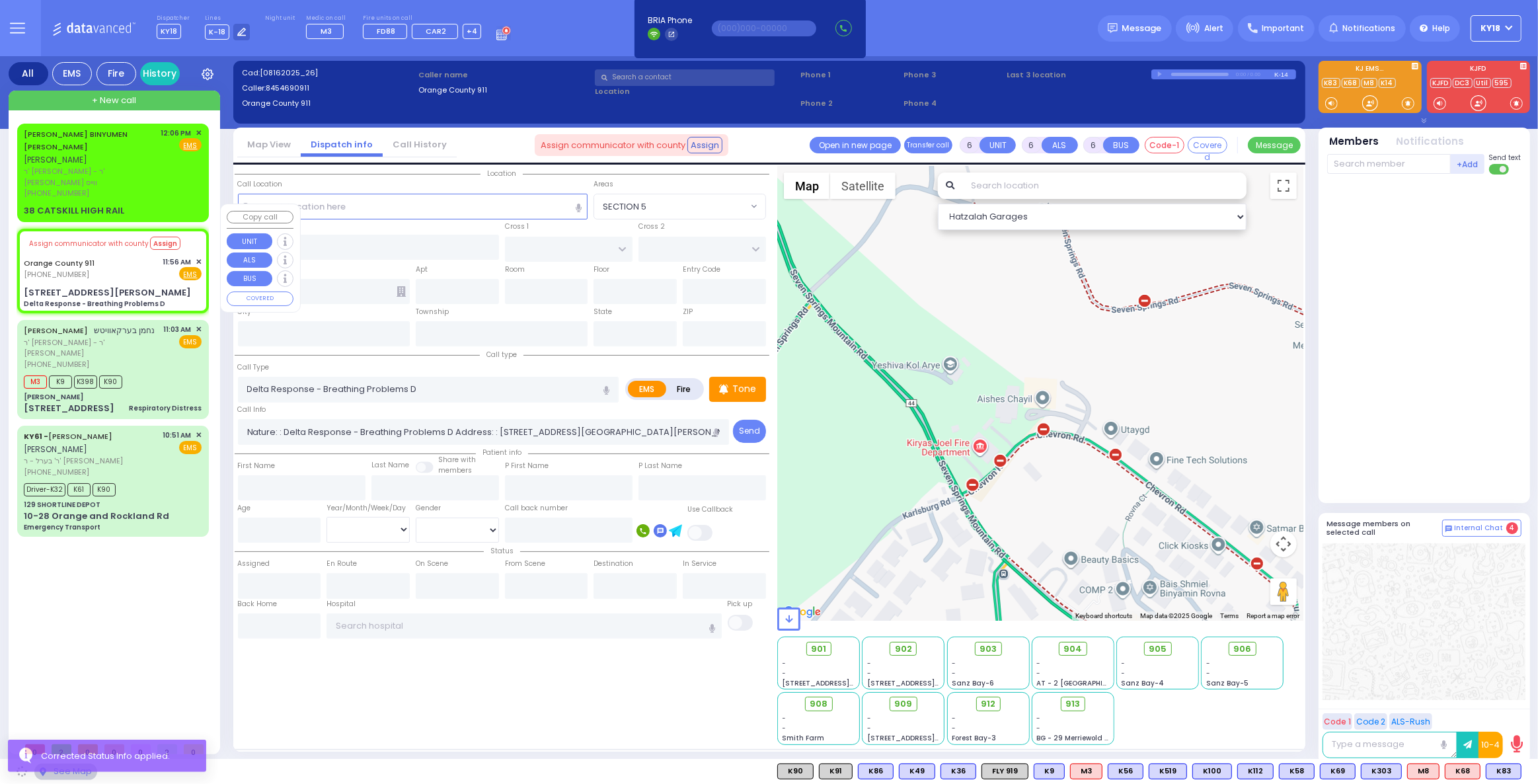
type input "[STREET_ADDRESS][PERSON_NAME]"
type input "Monroe"
type input "[US_STATE]"
type input "10950"
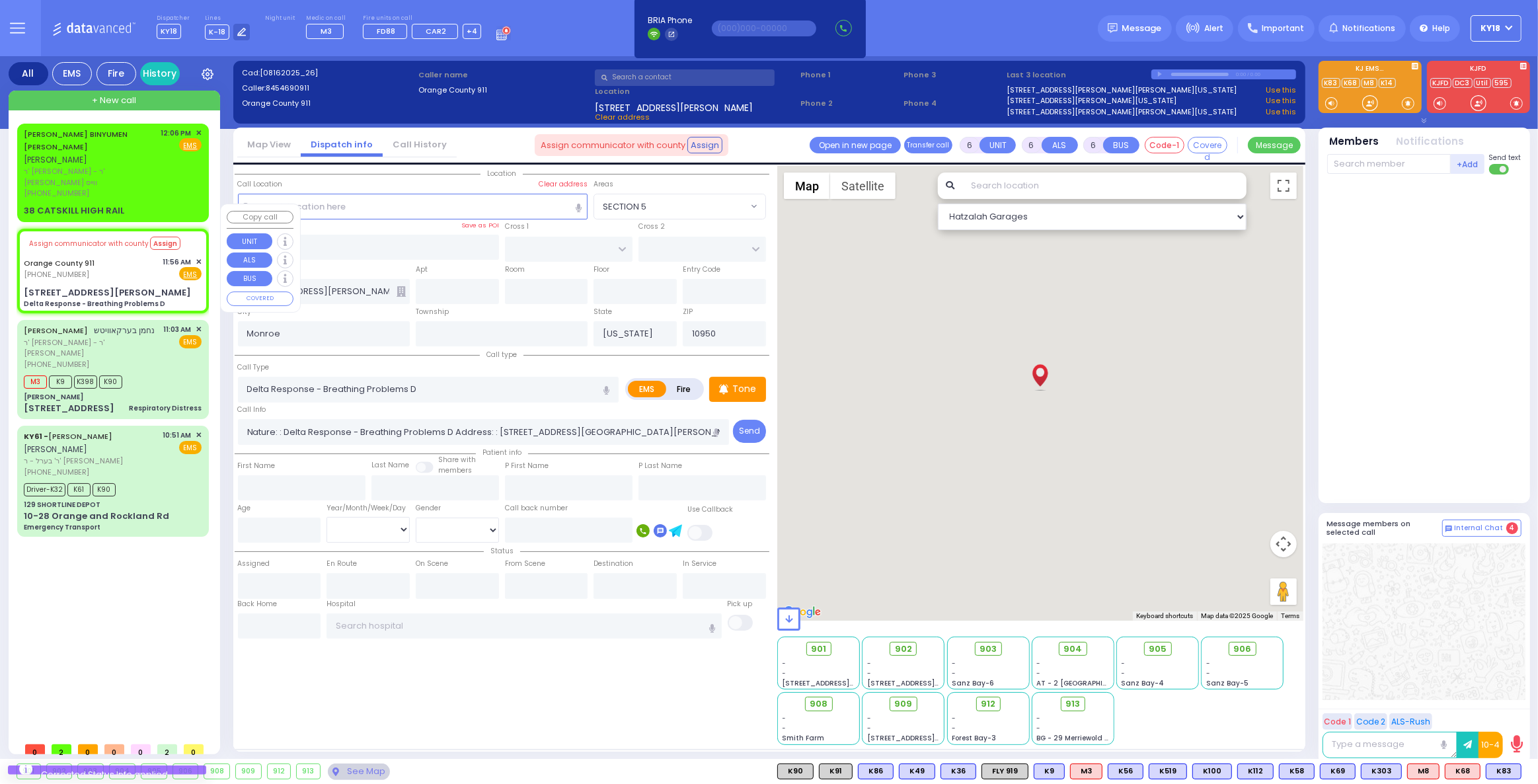
click at [199, 257] on span "✕" at bounding box center [199, 262] width 6 height 11
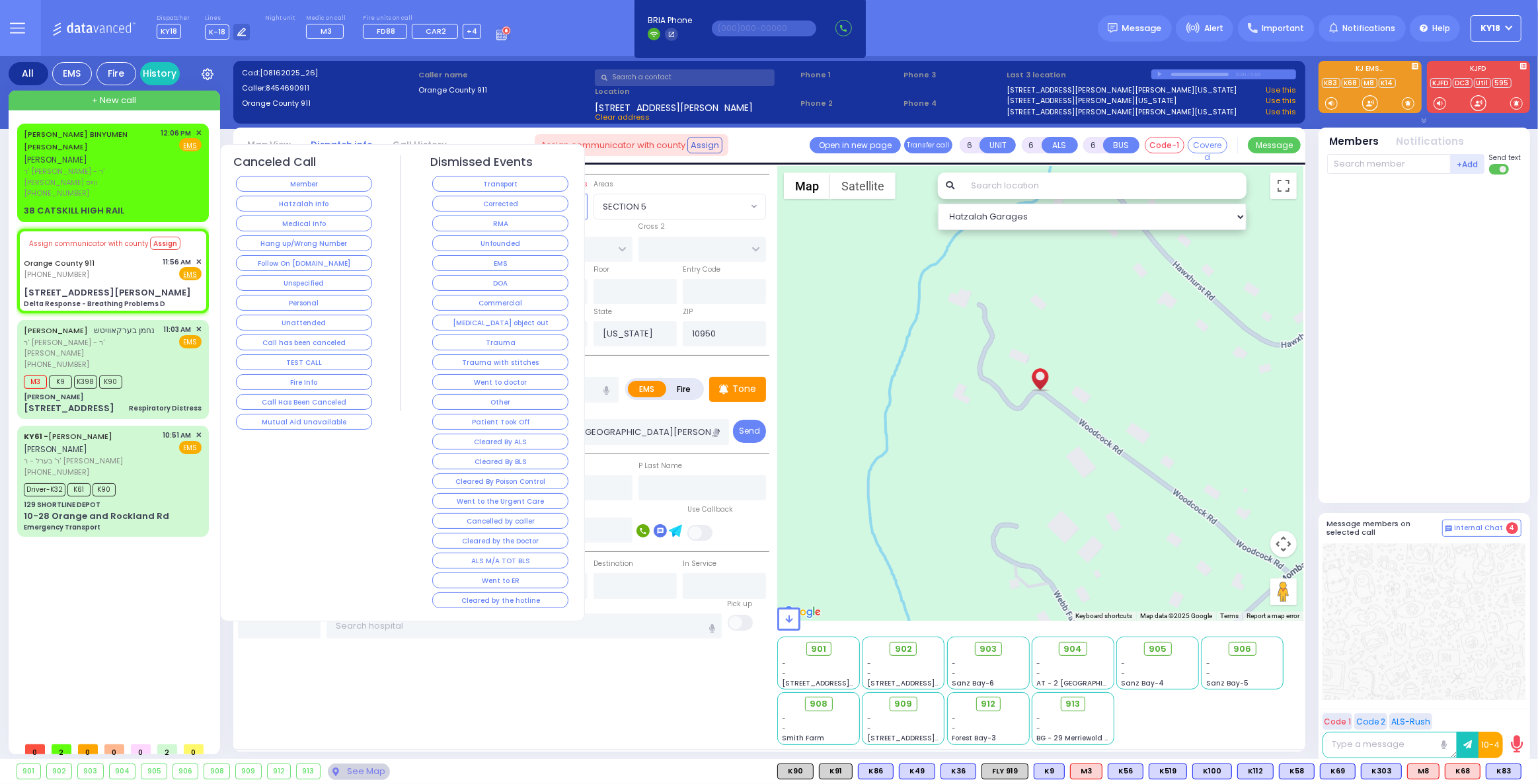
click at [461, 202] on button "Corrected" at bounding box center [500, 204] width 136 height 16
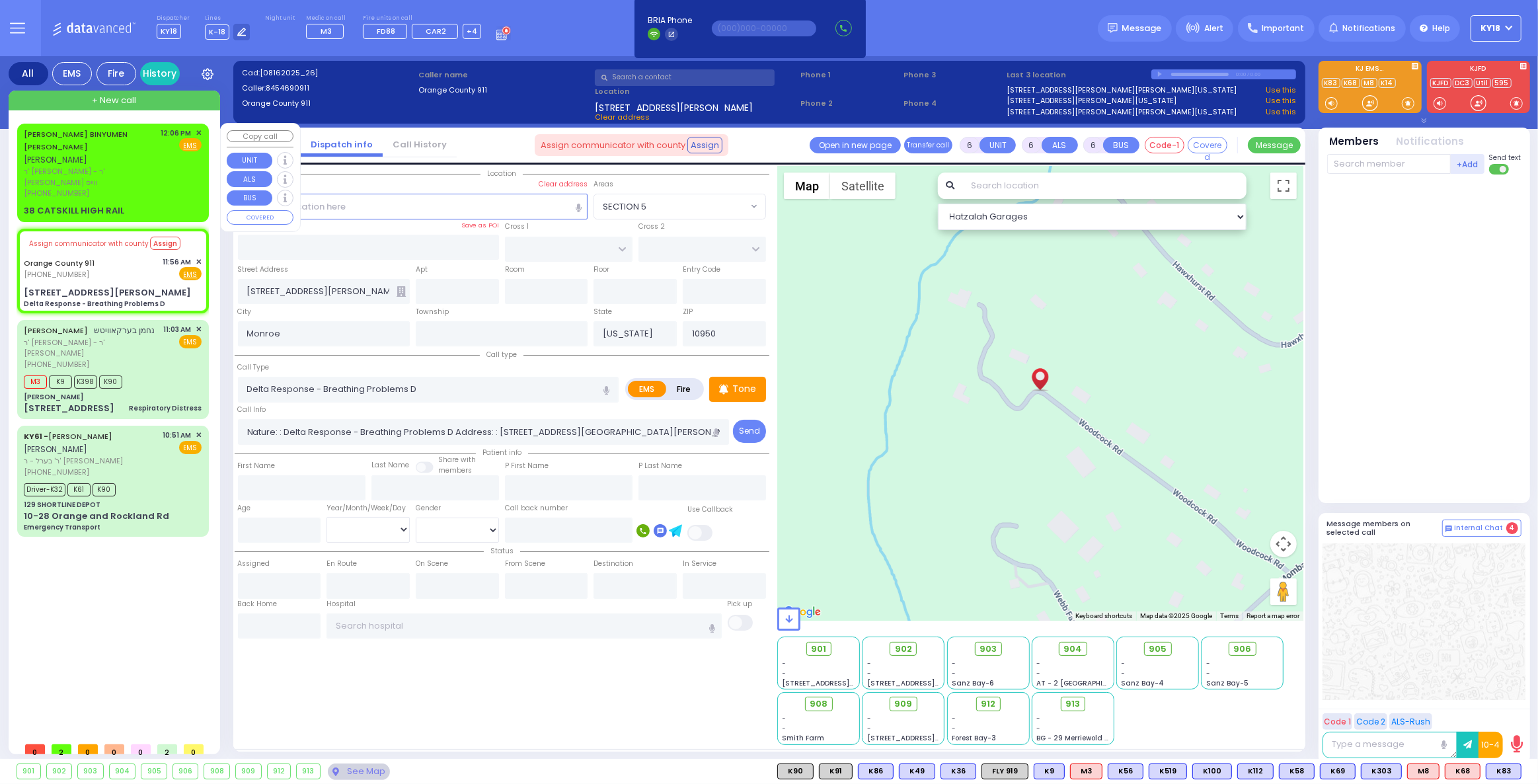
select select
radio input "true"
select select
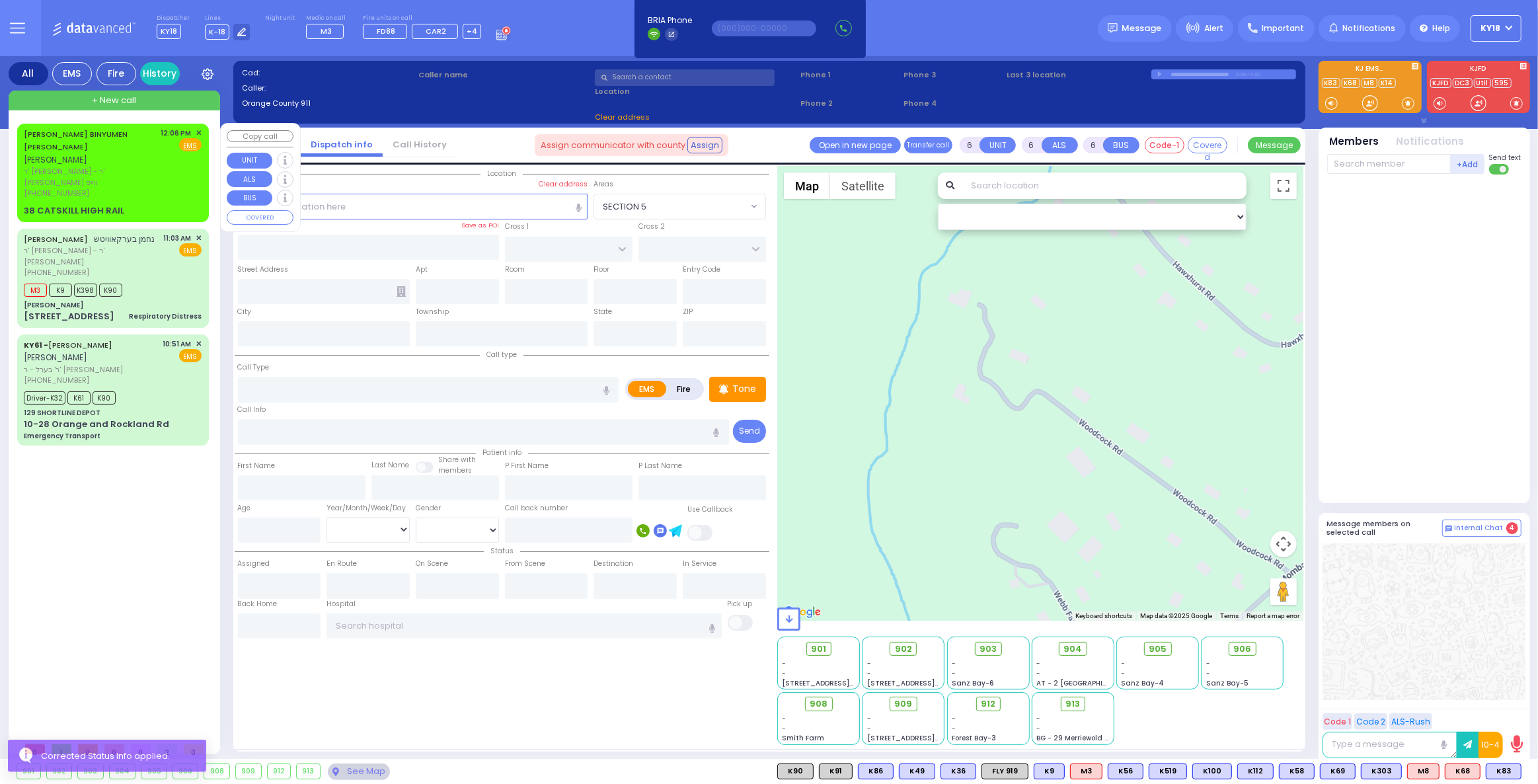
drag, startPoint x: 141, startPoint y: 161, endPoint x: 145, endPoint y: 149, distance: 12.6
click at [141, 166] on span "ר' [PERSON_NAME] - ר' [PERSON_NAME] ווייס" at bounding box center [90, 177] width 133 height 22
type input "2"
type input "1"
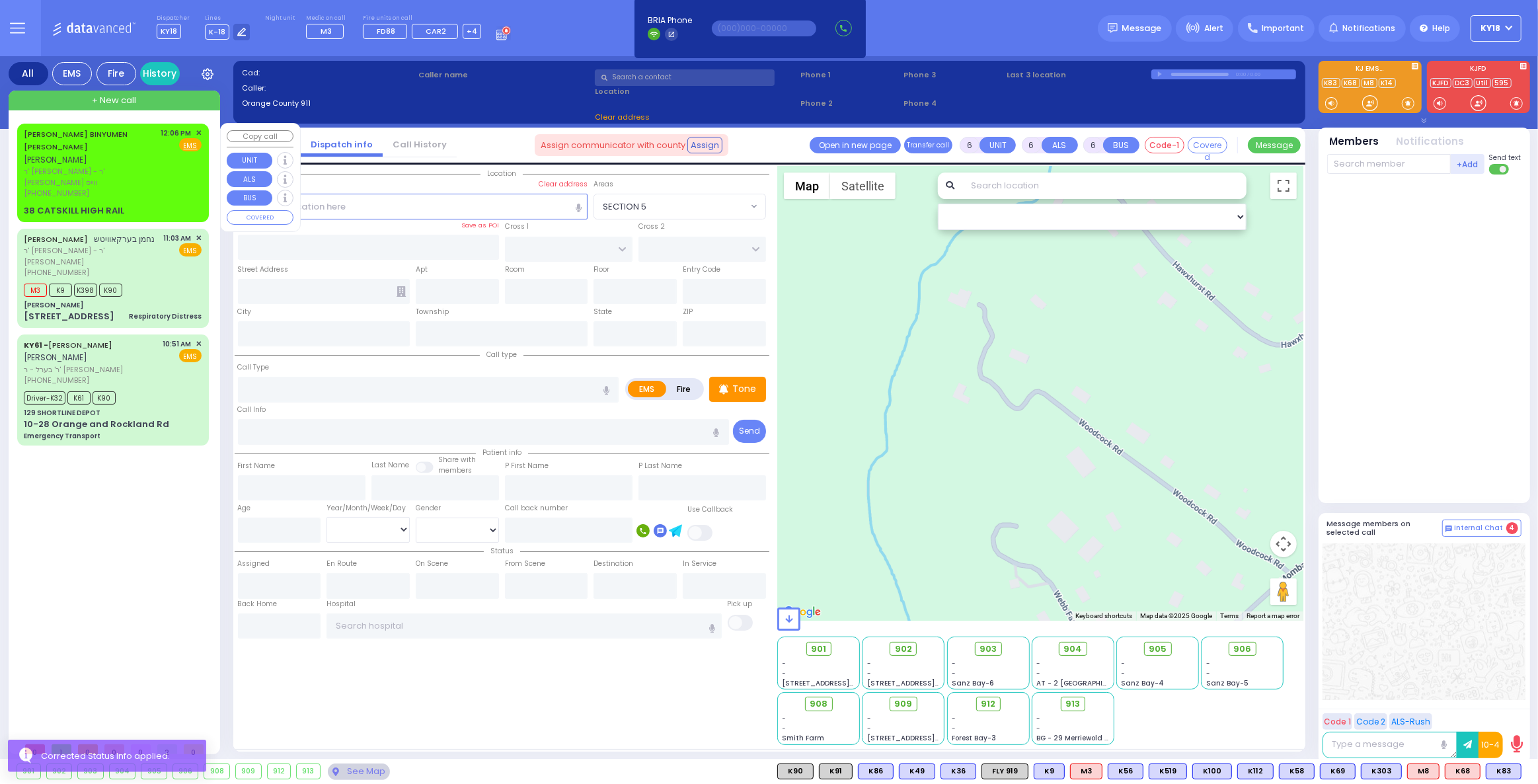
select select
radio input "true"
type input "[PERSON_NAME] BINYUMEN [PERSON_NAME]"
type input "[PERSON_NAME]"
select select
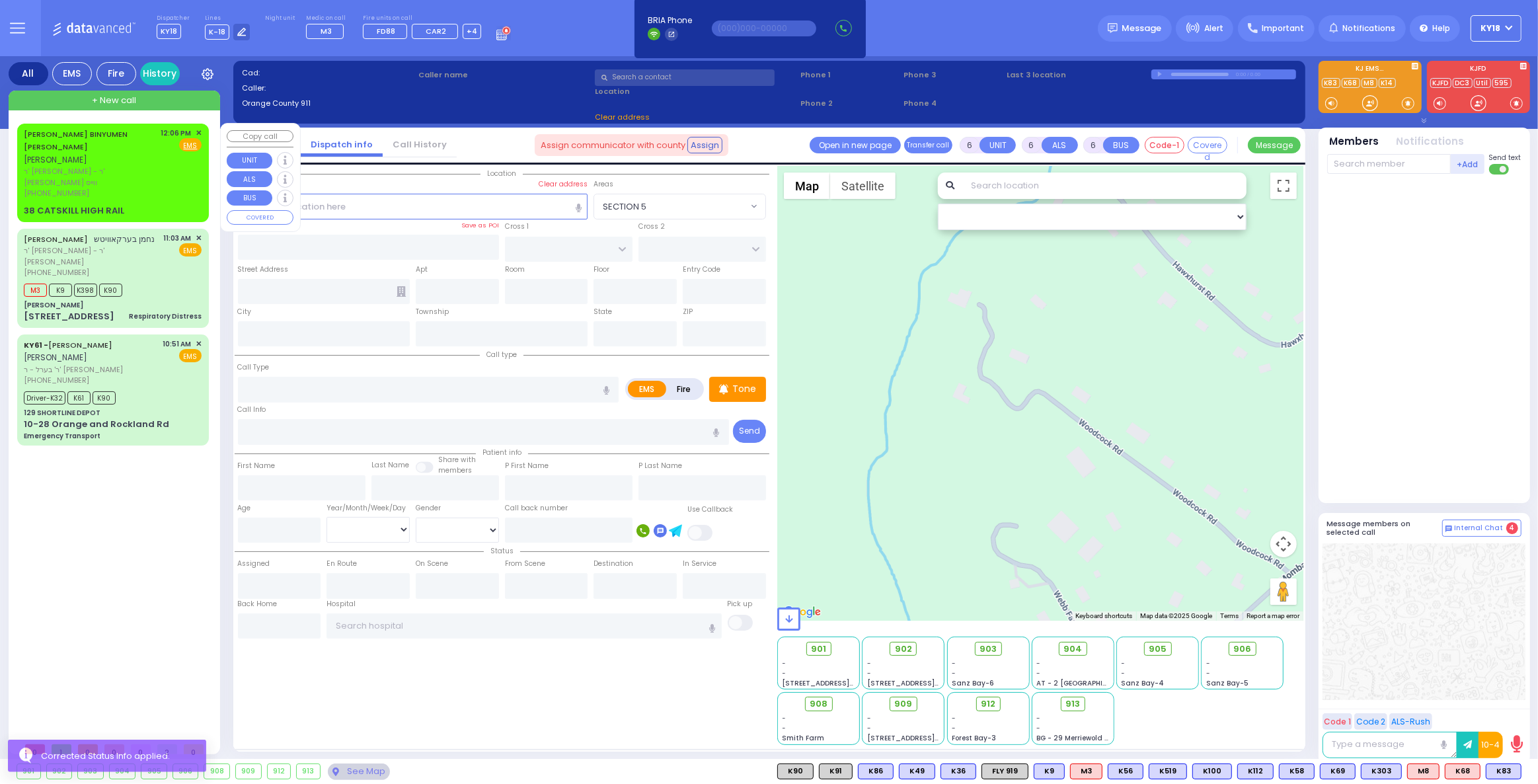
type input "12:06"
select select "Hatzalah Garages"
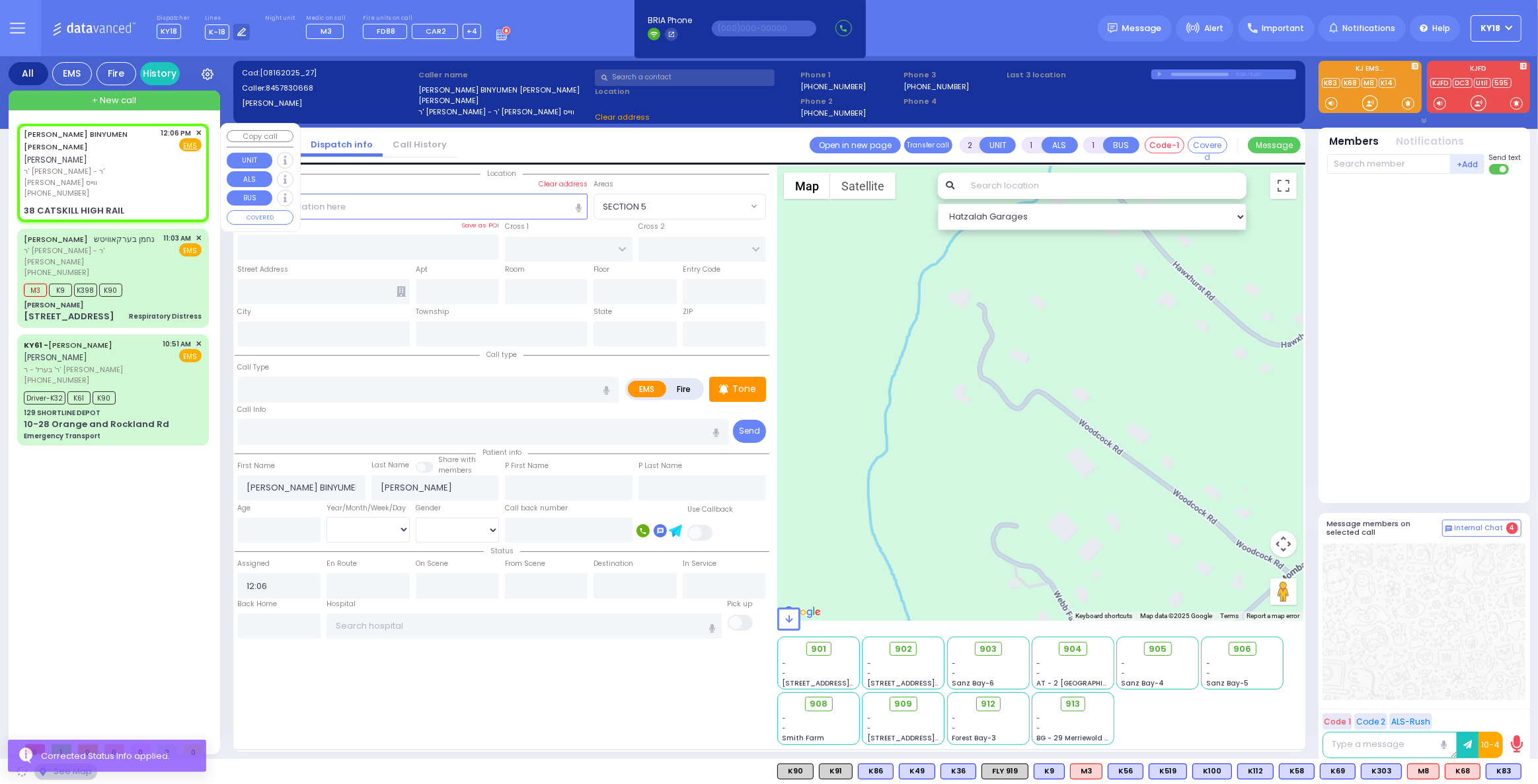
type input "[PERSON_NAME] POINTE"
type input "[GEOGRAPHIC_DATA]"
type input "38 CATSKILL HIGH RAIL"
type input "Woodbury"
type input "[US_STATE]"
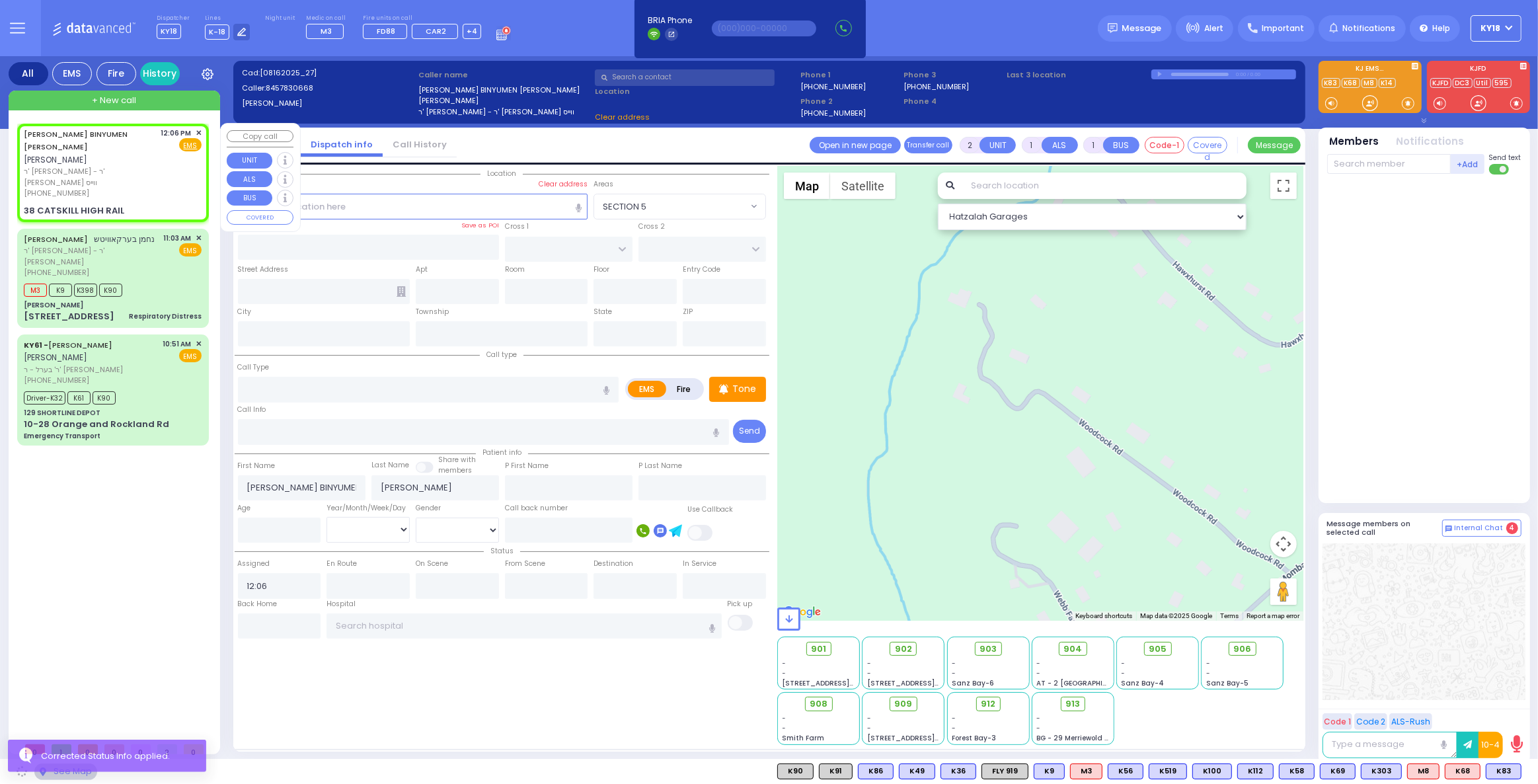
type input "10930"
select select "[GEOGRAPHIC_DATA]"
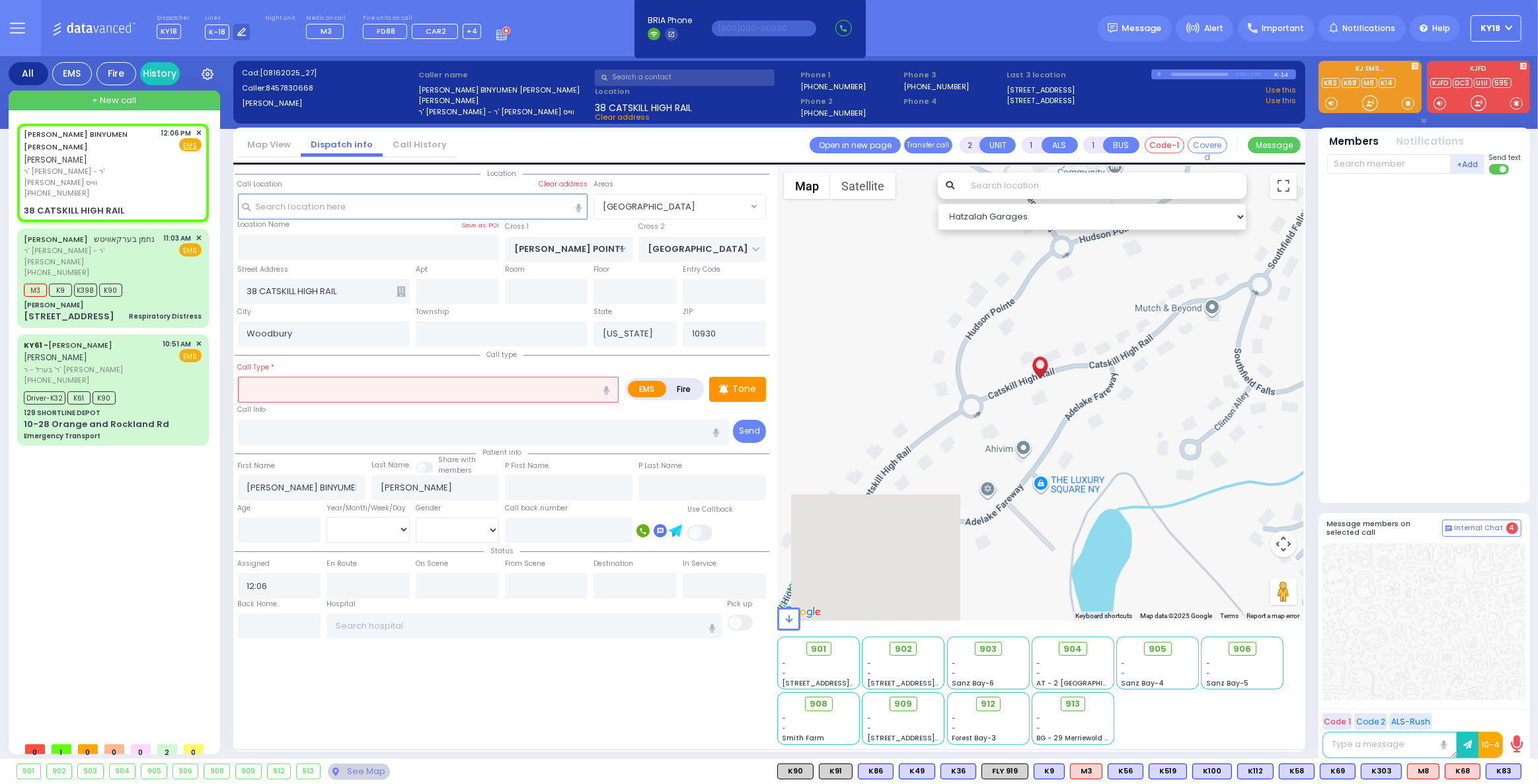
click at [318, 383] on input "text" at bounding box center [429, 389] width 381 height 25
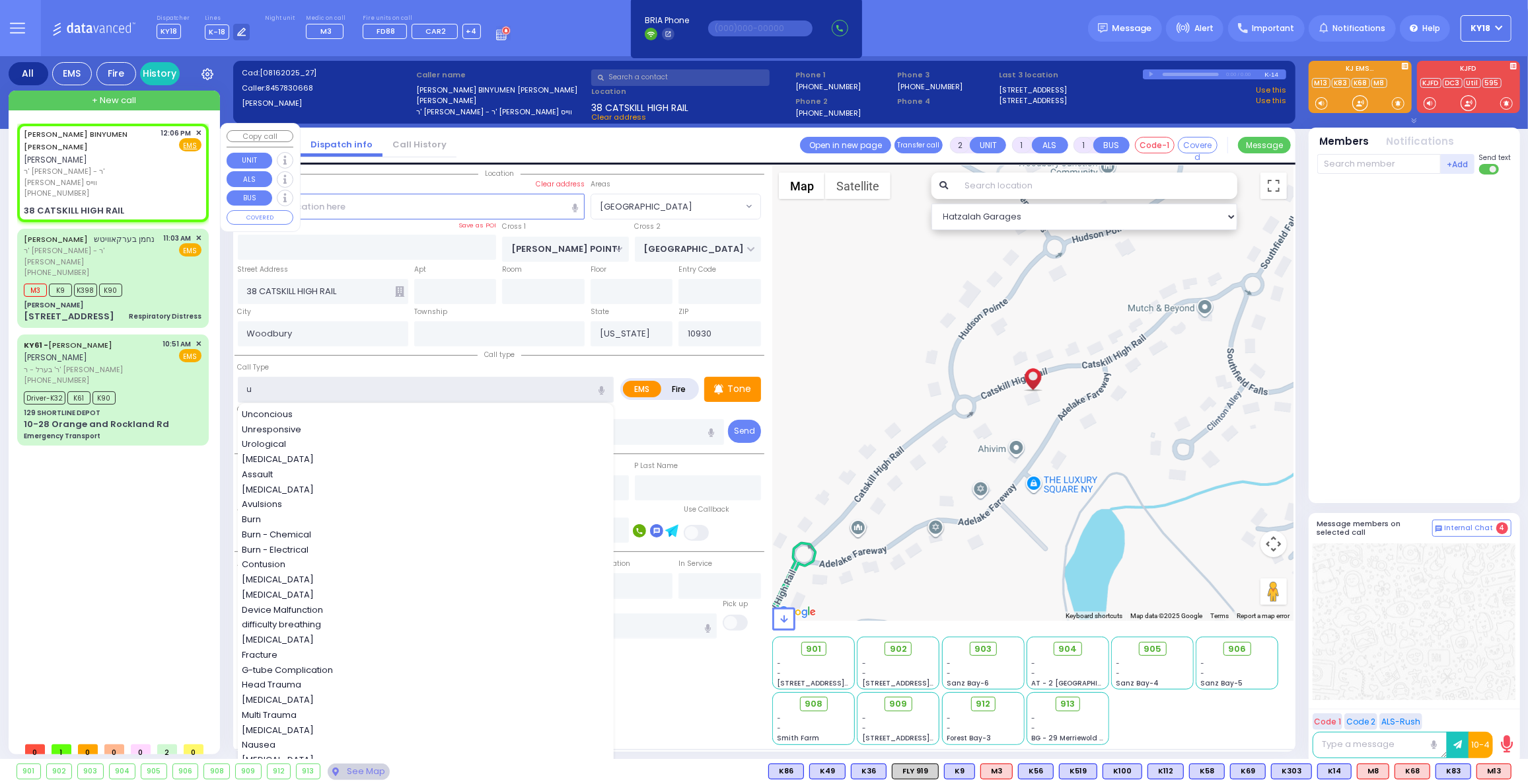
type input "u"
click at [139, 188] on div "[PHONE_NUMBER]" at bounding box center [90, 193] width 133 height 11
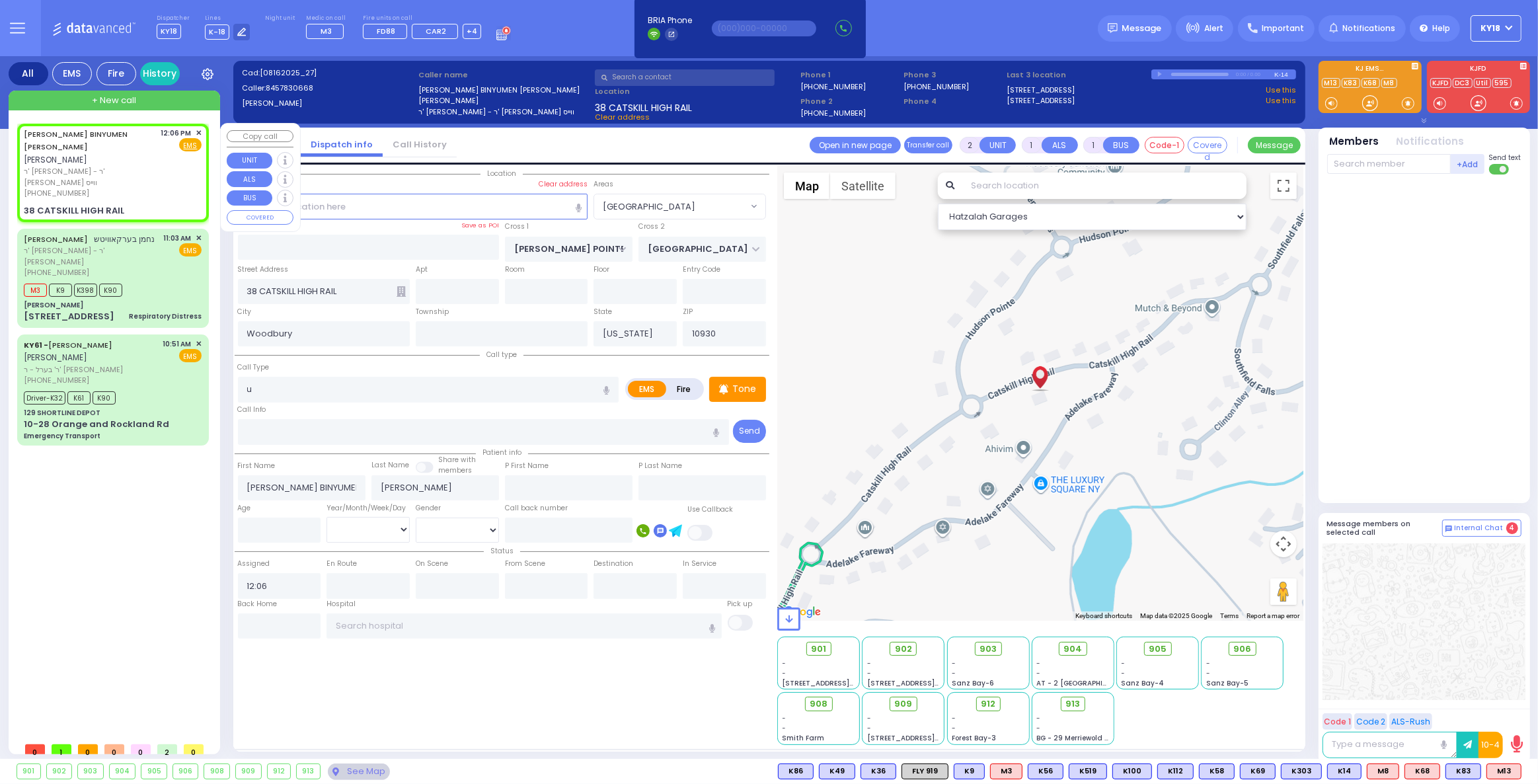
select select
radio input "true"
select select
select select "Hatzalah Garages"
select select
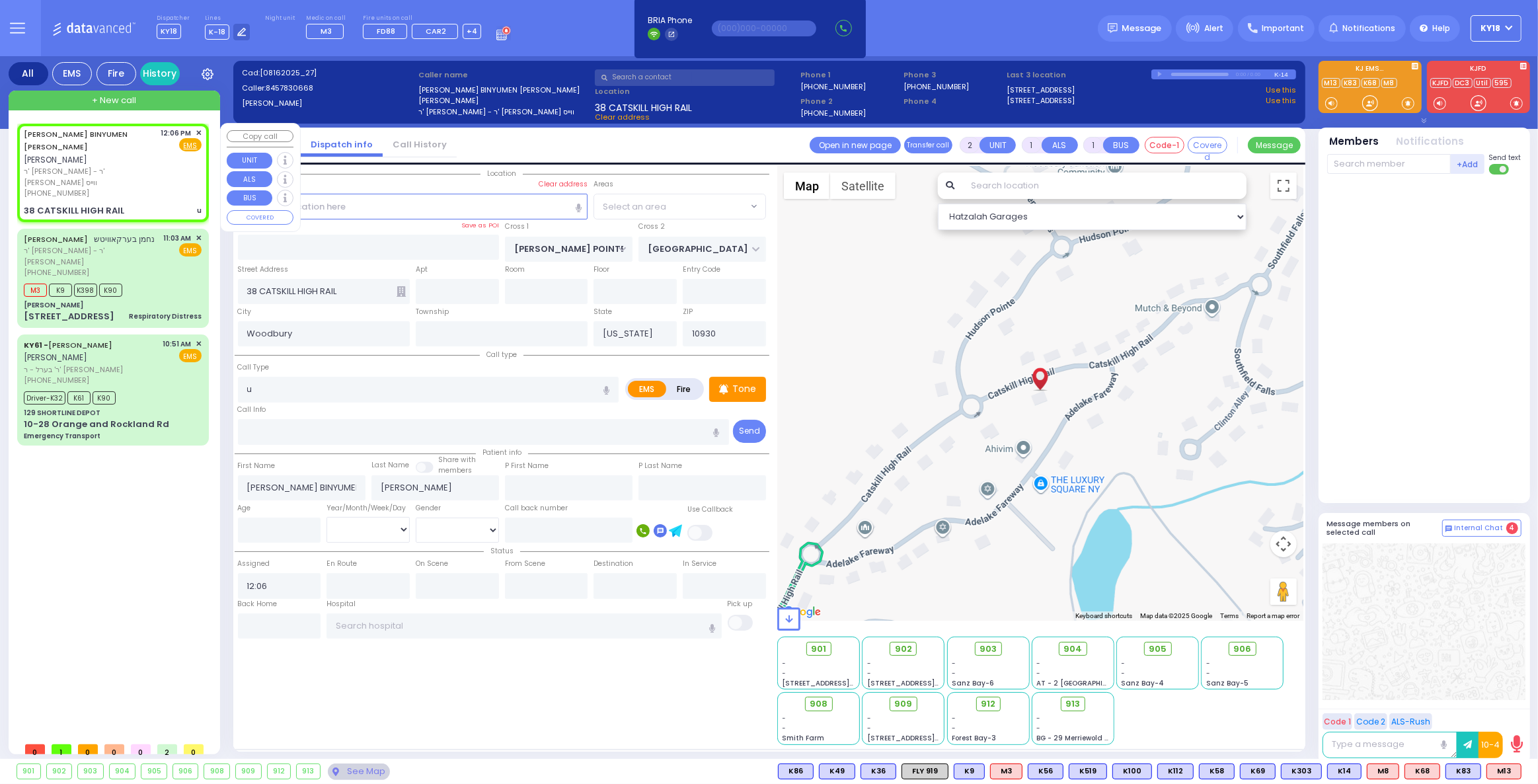
radio input "true"
select select
select select "[GEOGRAPHIC_DATA]"
select select "Hatzalah Garages"
select select "[GEOGRAPHIC_DATA]"
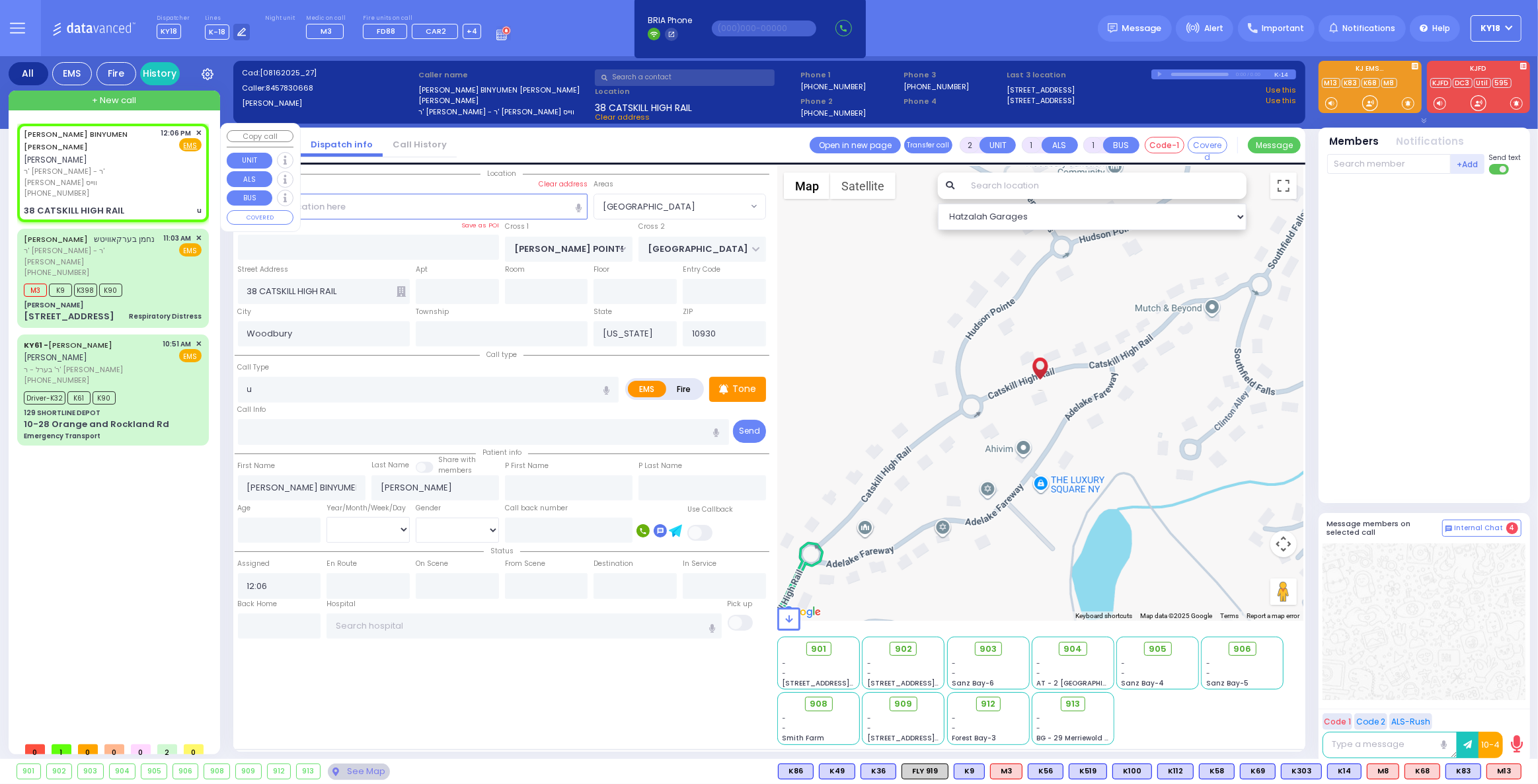
click at [197, 128] on span "✕" at bounding box center [199, 132] width 6 height 11
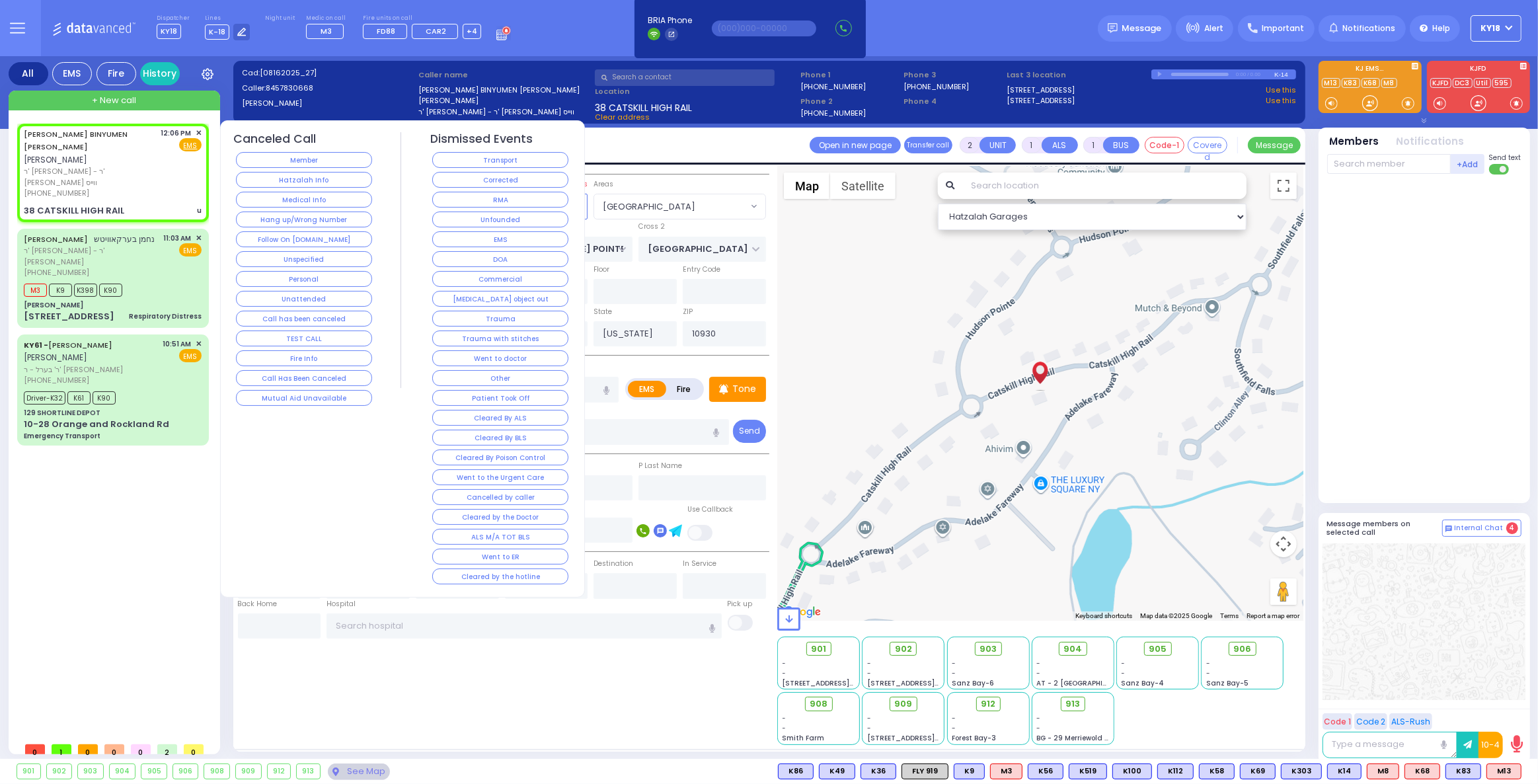
click at [468, 181] on button "Corrected" at bounding box center [500, 180] width 136 height 16
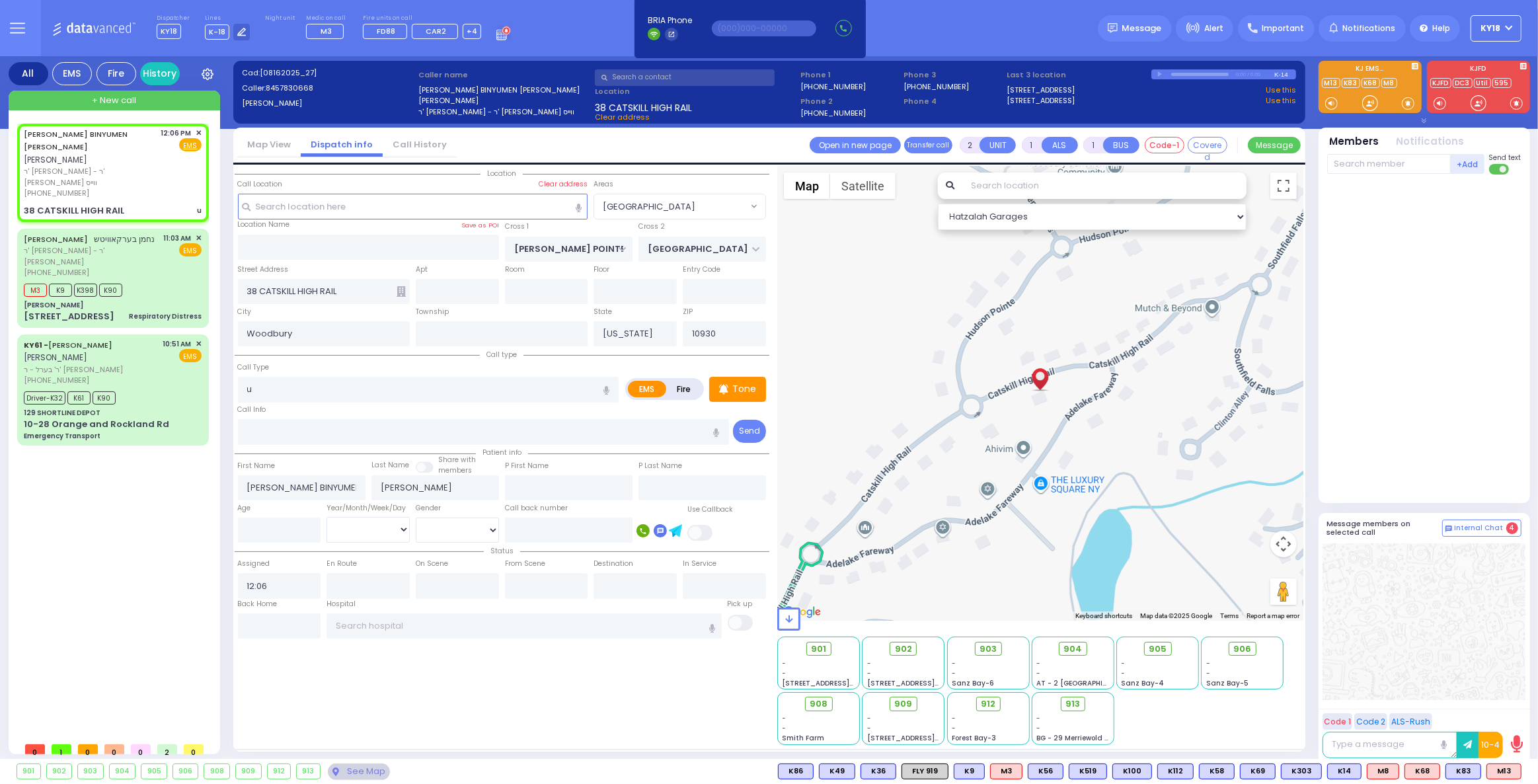
select select
radio input "true"
select select
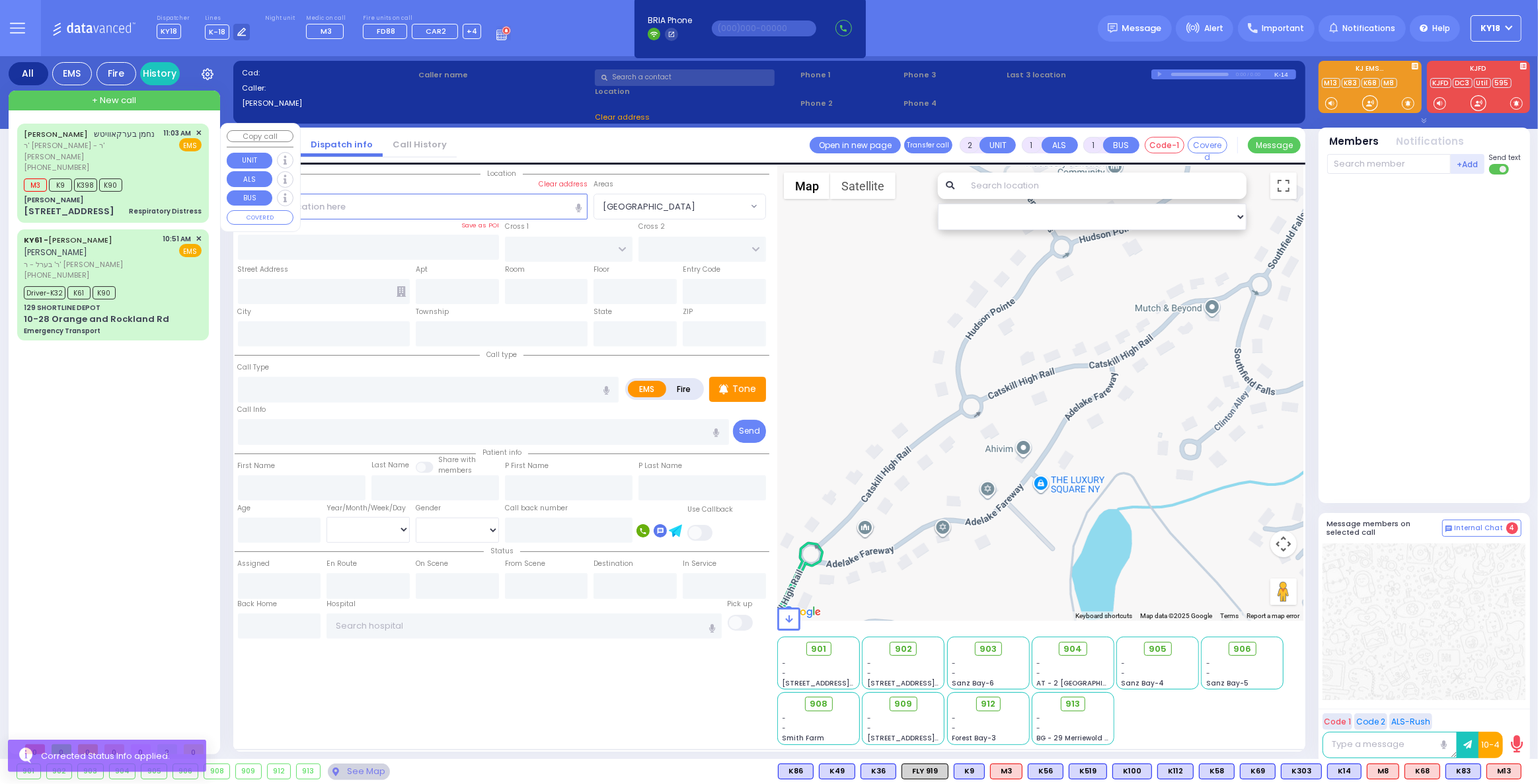
click at [172, 184] on div "M3 K9 K398 K90" at bounding box center [113, 183] width 178 height 17
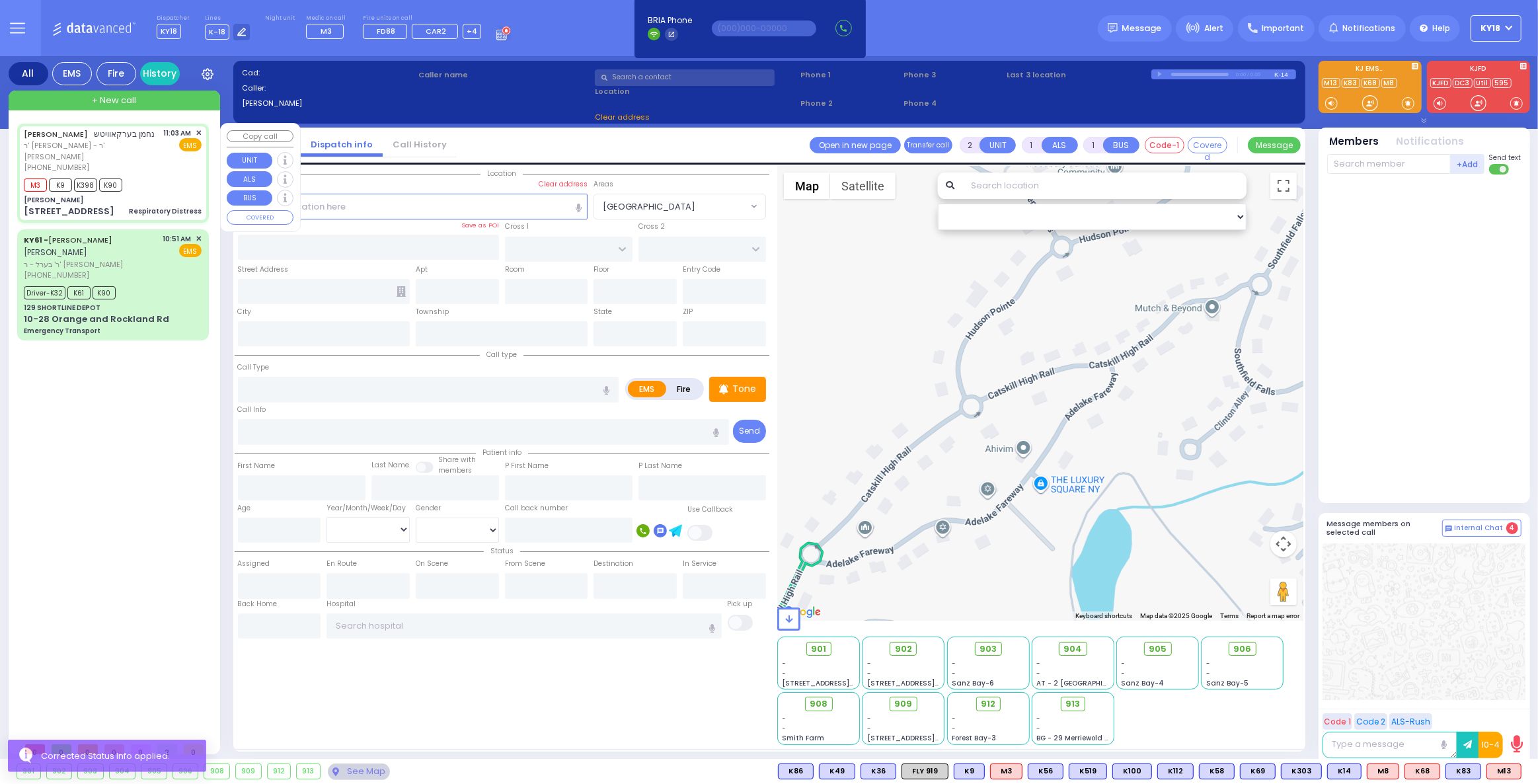
type input "6"
select select
type input "Respiratory Distress"
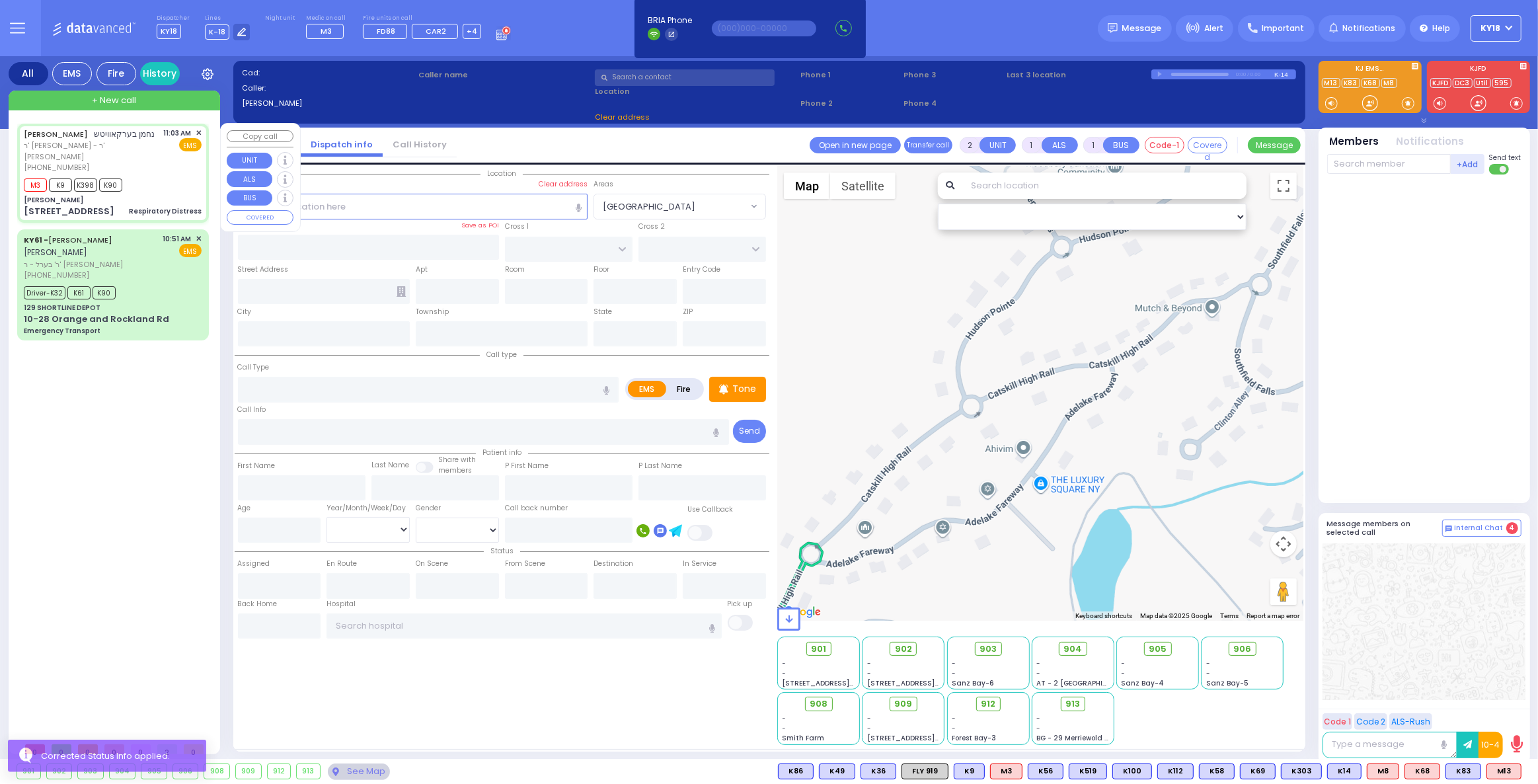
radio input "true"
type input "NACHMEN"
type input "[PERSON_NAME]"
type input "Berkovits"
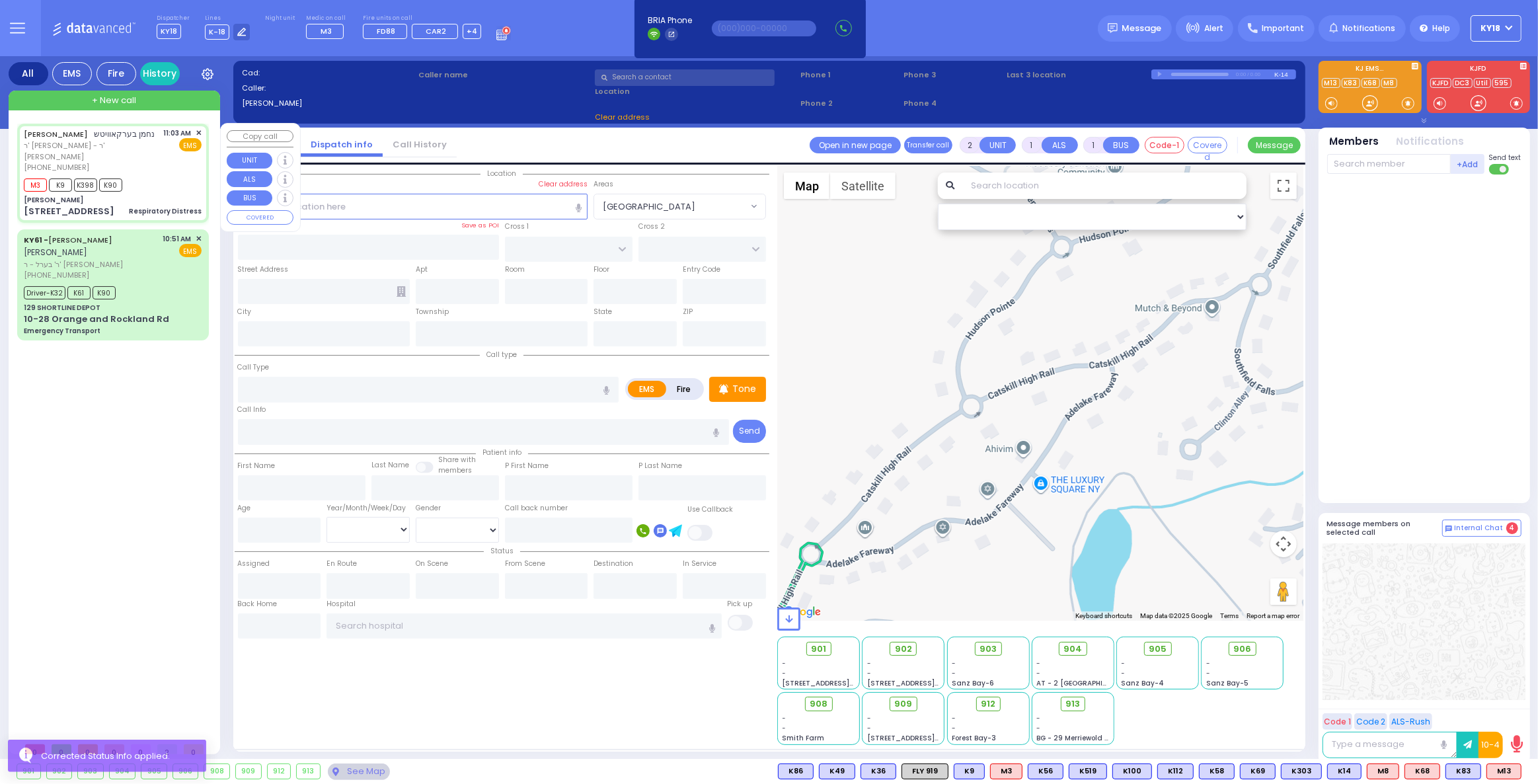
type input "35"
select select "Year"
select select "[DEMOGRAPHIC_DATA]"
type input "11:03"
type input "11:08"
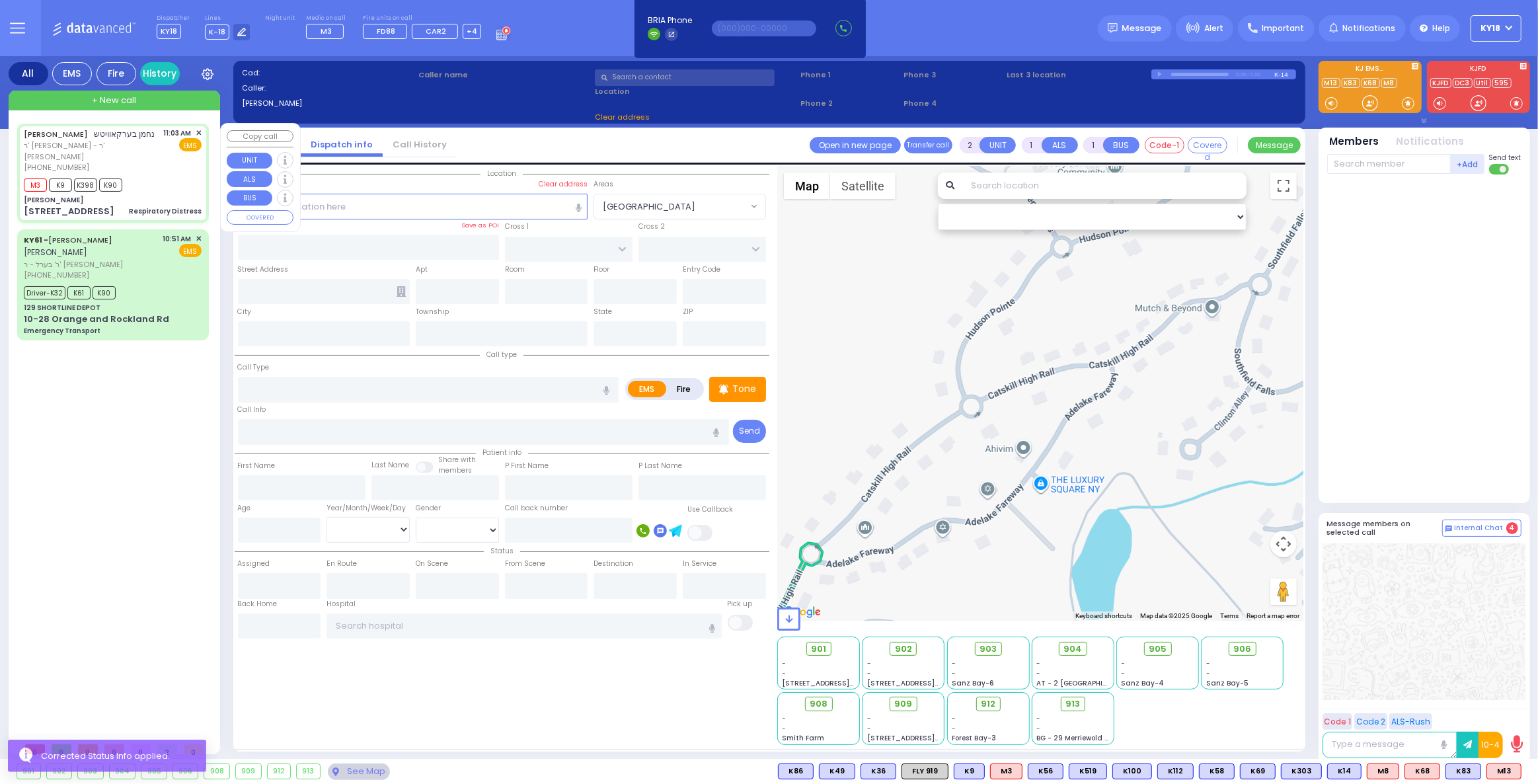
type input "11:48"
type input "[PERSON_NAME]"
type input "[GEOGRAPHIC_DATA]"
type input "[STREET_ADDRESS]"
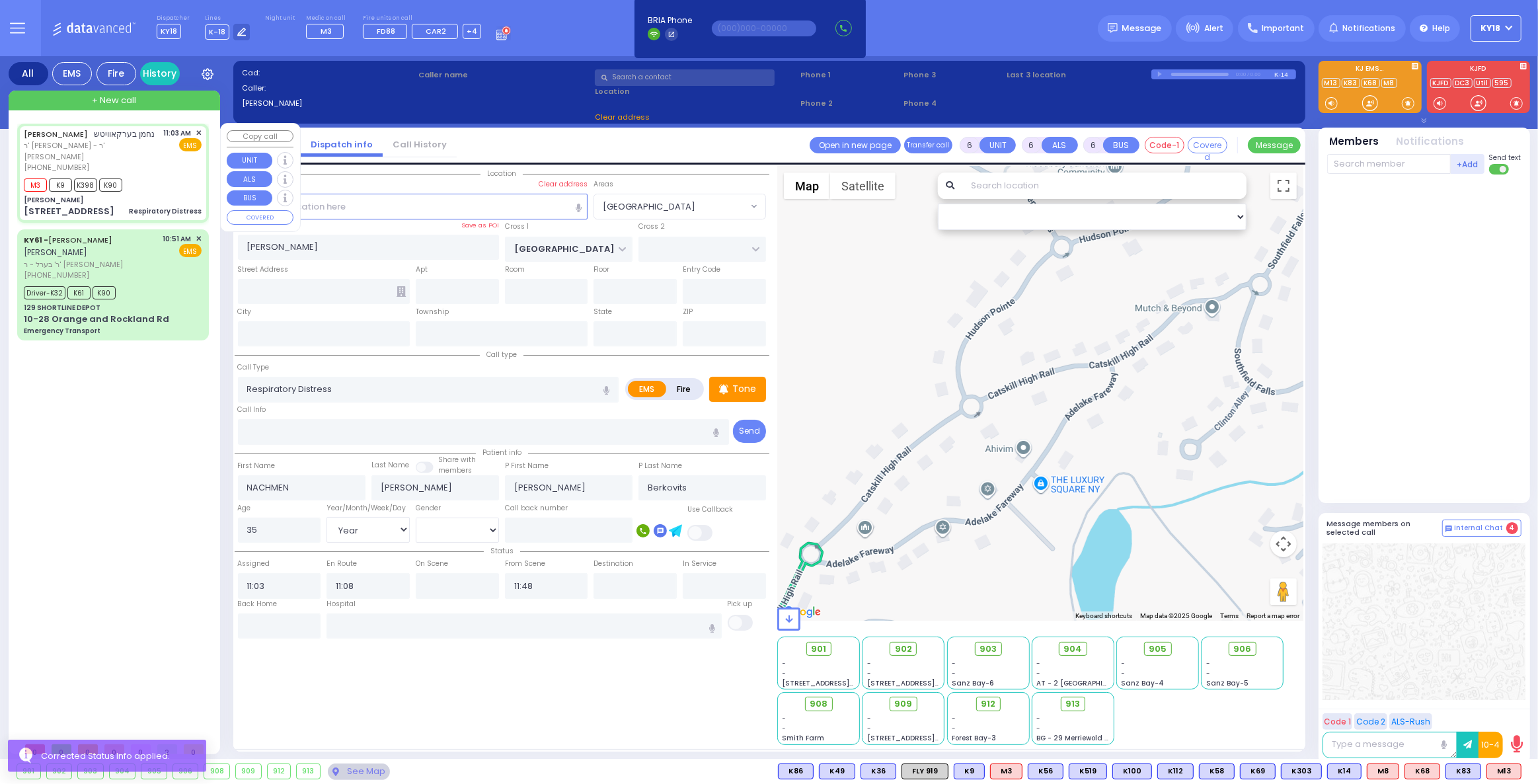
type input "Monroe"
type input "[US_STATE]"
type input "10950"
select select "Hatzalah Garages"
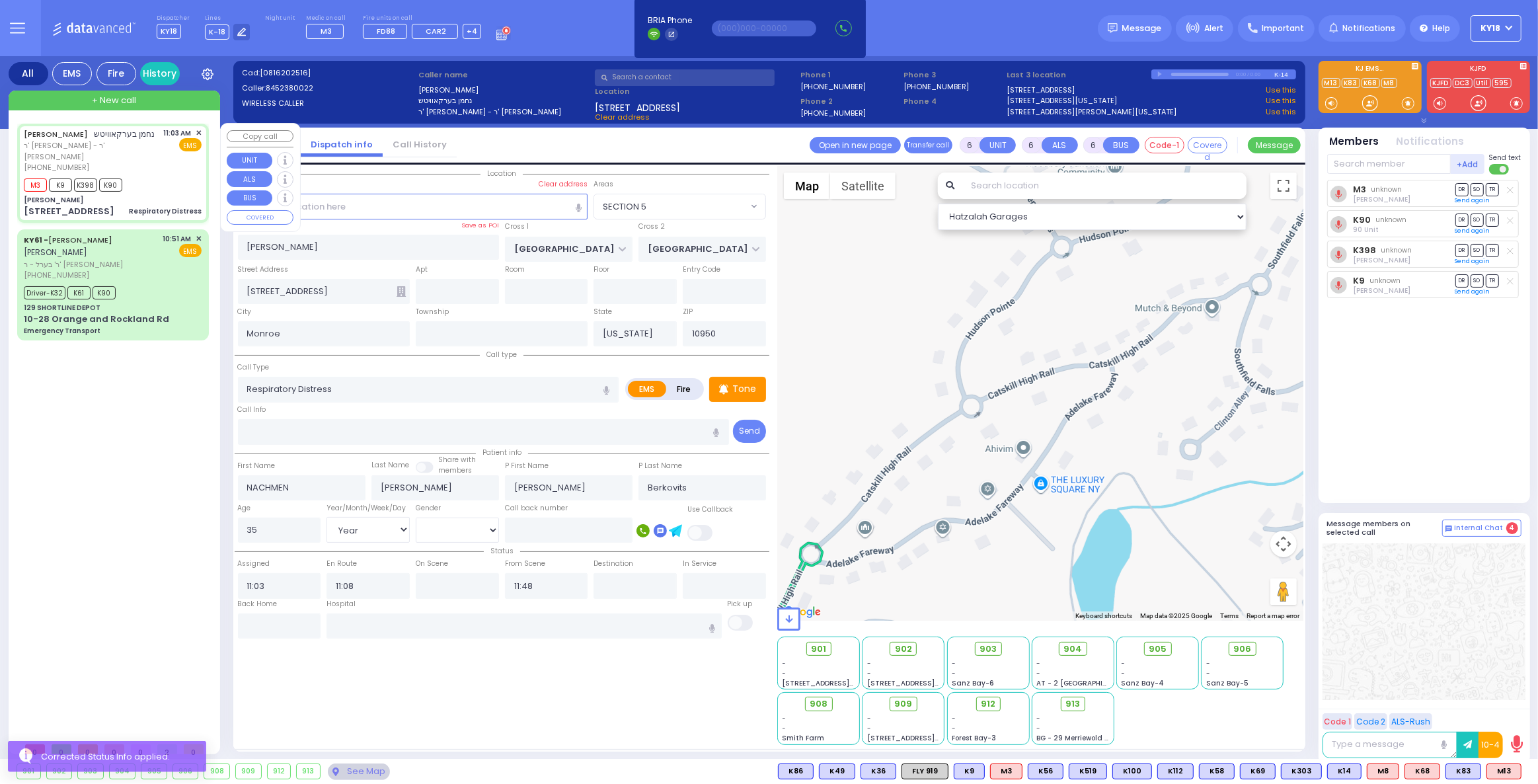
select select "SECTION 5"
